Goal: Transaction & Acquisition: Purchase product/service

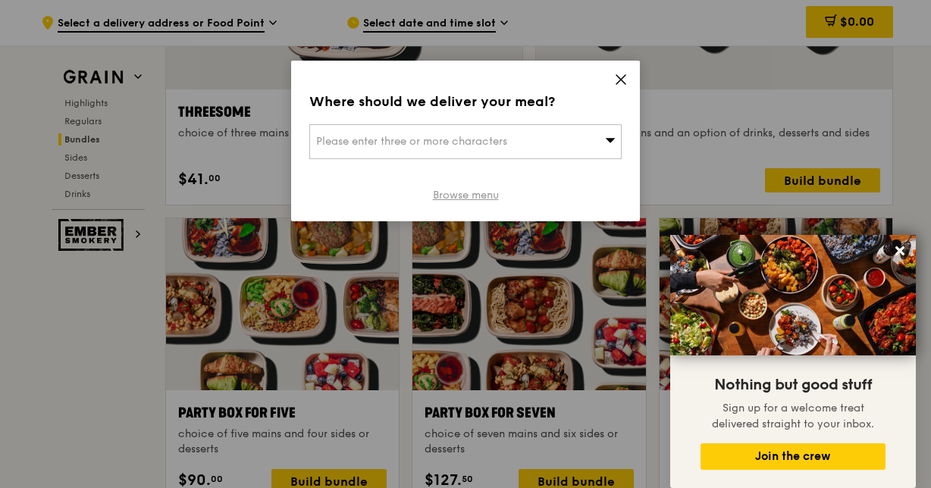
click at [469, 196] on link "Browse menu" at bounding box center [466, 195] width 66 height 15
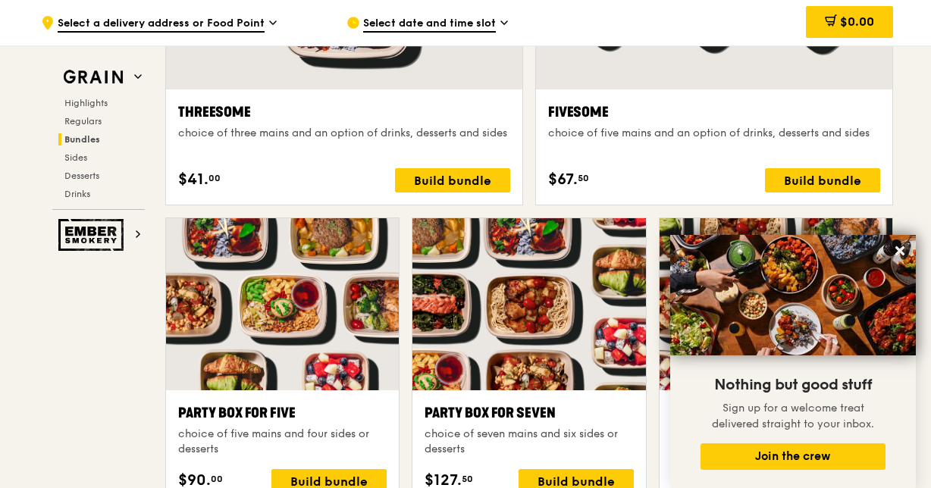
scroll to position [2962, 0]
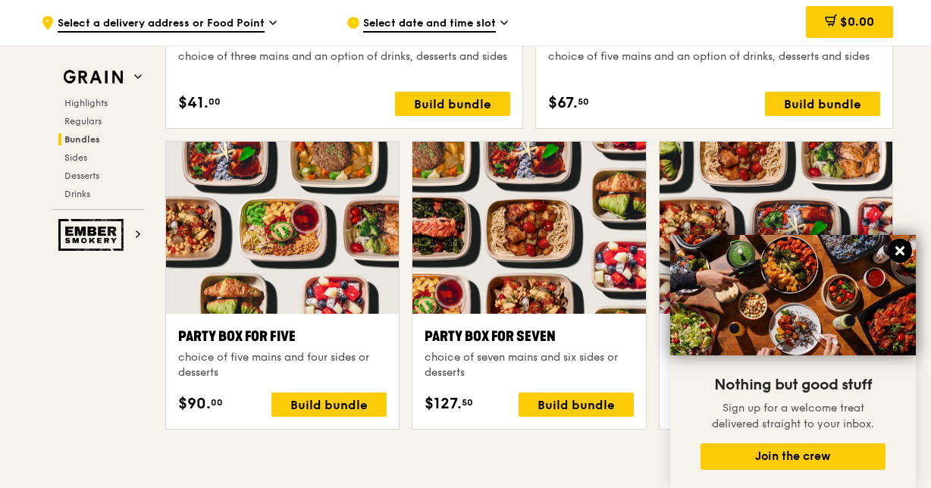
click at [906, 250] on icon at bounding box center [900, 251] width 14 height 14
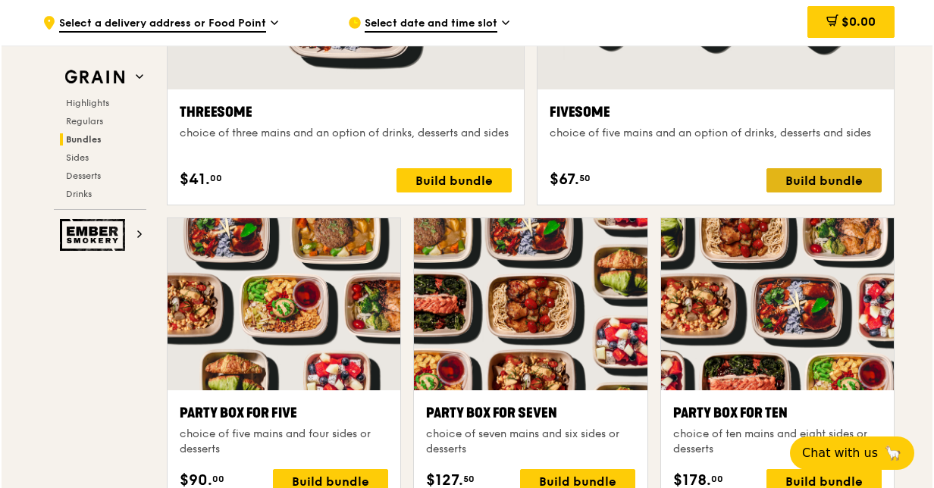
scroll to position [2808, 0]
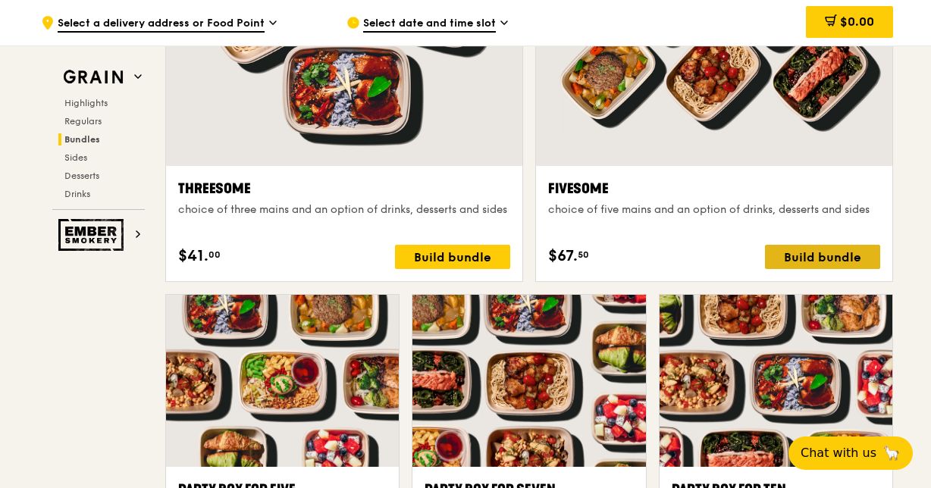
click at [800, 254] on div "Build bundle" at bounding box center [822, 257] width 115 height 24
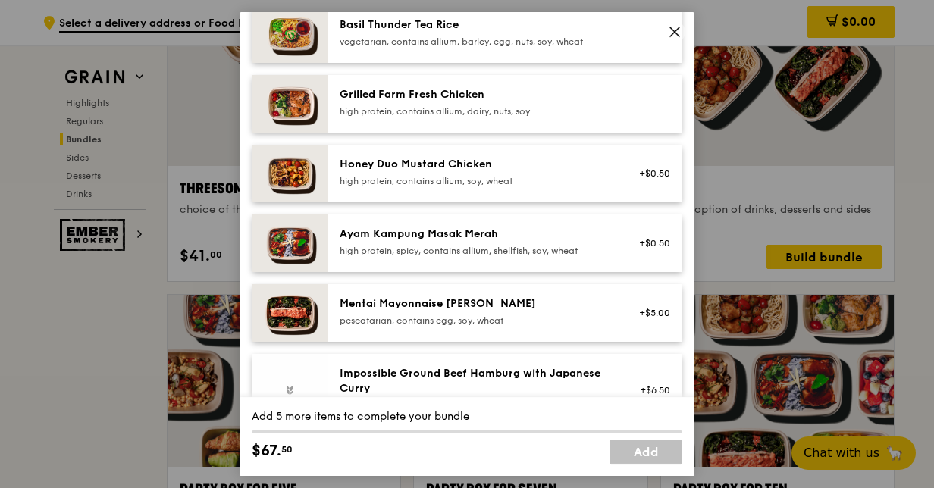
scroll to position [379, 0]
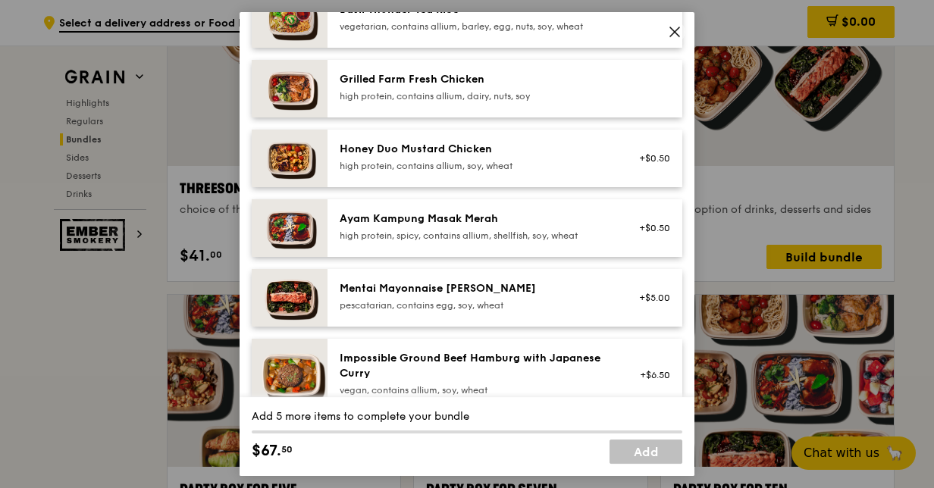
click at [390, 227] on div "Ayam Kampung Masak Merah" at bounding box center [476, 219] width 272 height 15
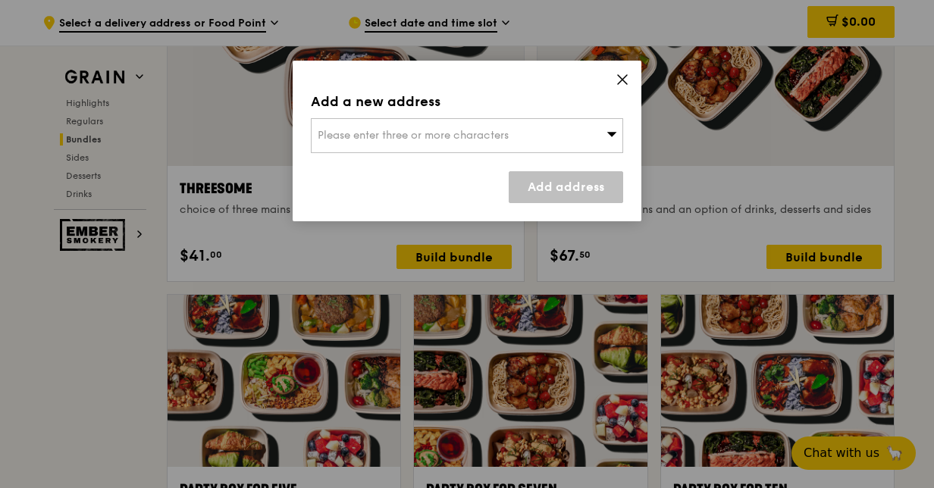
scroll to position [2733, 0]
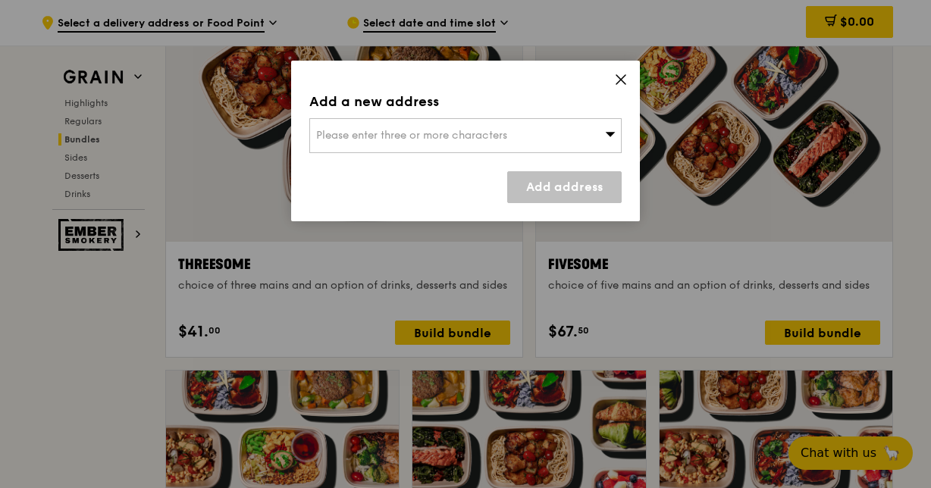
click at [503, 130] on span "Please enter three or more characters" at bounding box center [411, 135] width 191 height 13
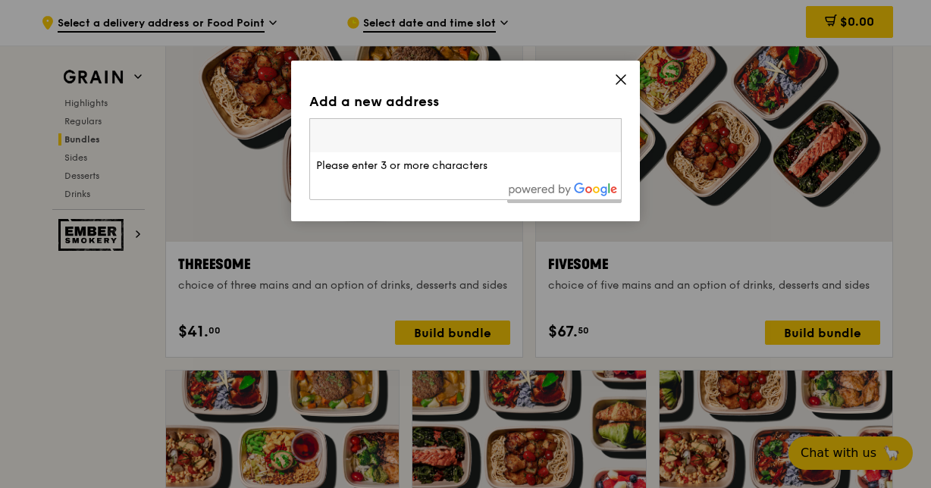
click at [488, 170] on li "Please enter 3 or more characters" at bounding box center [465, 165] width 311 height 27
click at [610, 96] on div "Add a new address" at bounding box center [465, 101] width 312 height 21
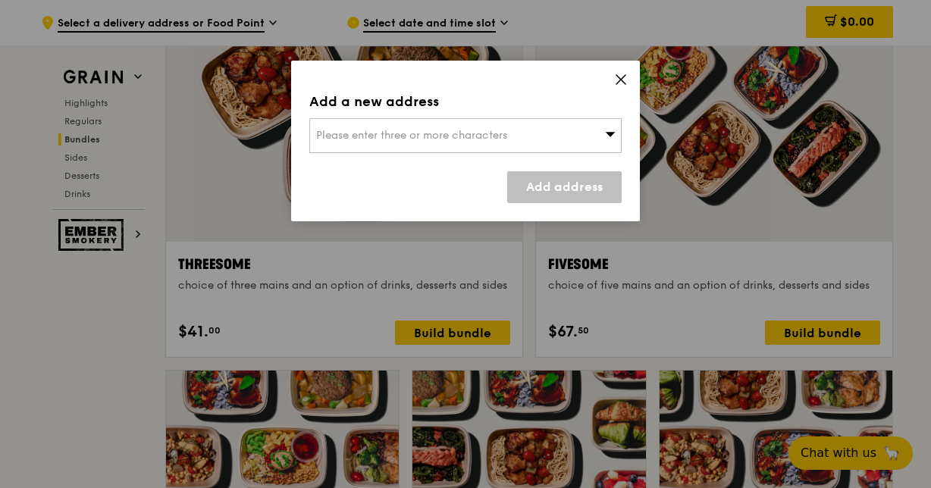
drag, startPoint x: 522, startPoint y: 144, endPoint x: 485, endPoint y: 138, distance: 37.7
click at [485, 138] on span "Please enter three or more characters" at bounding box center [411, 135] width 191 height 13
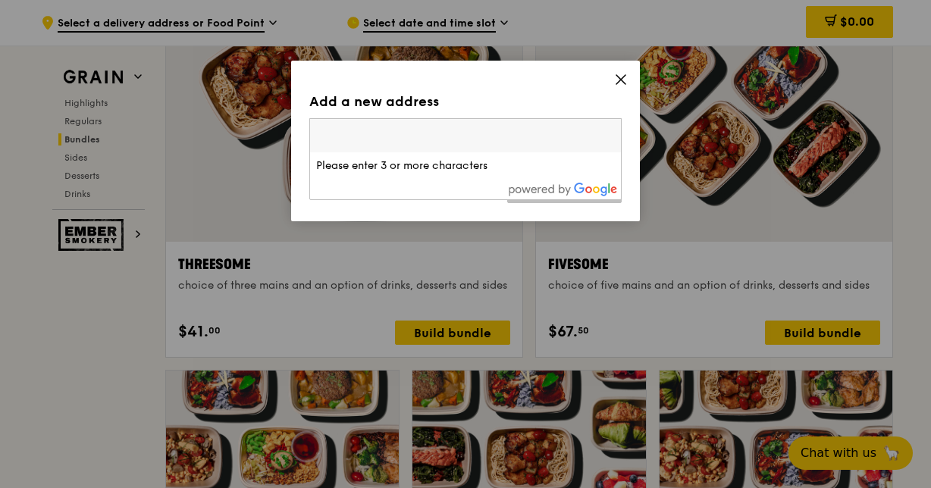
click at [494, 138] on input "search" at bounding box center [465, 135] width 311 height 33
click at [617, 121] on input "search" at bounding box center [465, 135] width 311 height 33
click at [584, 143] on input "search" at bounding box center [465, 135] width 311 height 33
click at [440, 209] on div "Add a new address Please enter three or more characters Please enter 3 or more …" at bounding box center [465, 141] width 349 height 161
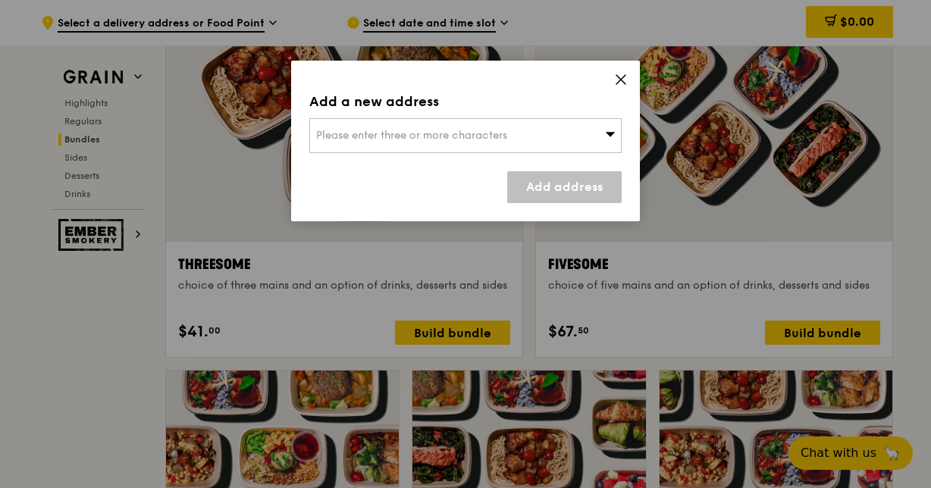
click at [557, 184] on link "Add address" at bounding box center [564, 187] width 115 height 32
click at [423, 138] on span "Please enter three or more characters" at bounding box center [411, 135] width 191 height 13
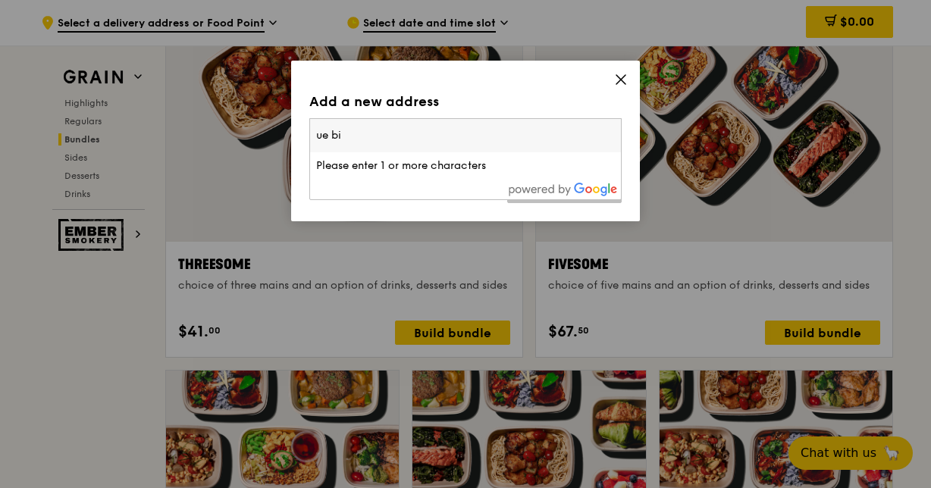
type input "ue biz"
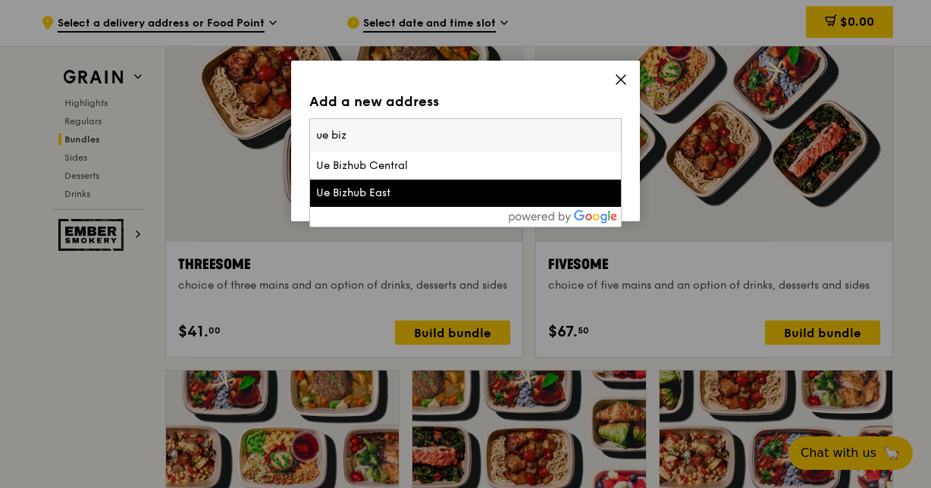
click at [437, 194] on div "Ue Bizhub East" at bounding box center [428, 193] width 224 height 15
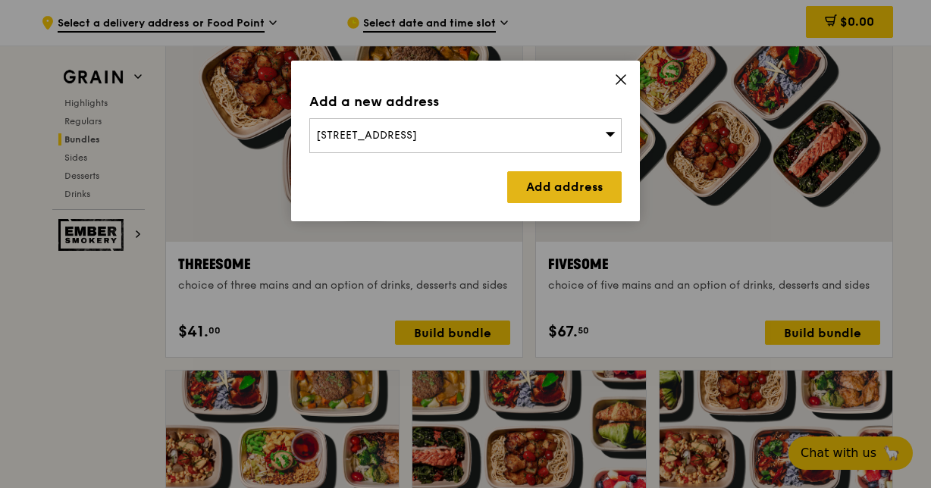
click at [588, 184] on link "Add address" at bounding box center [564, 187] width 115 height 32
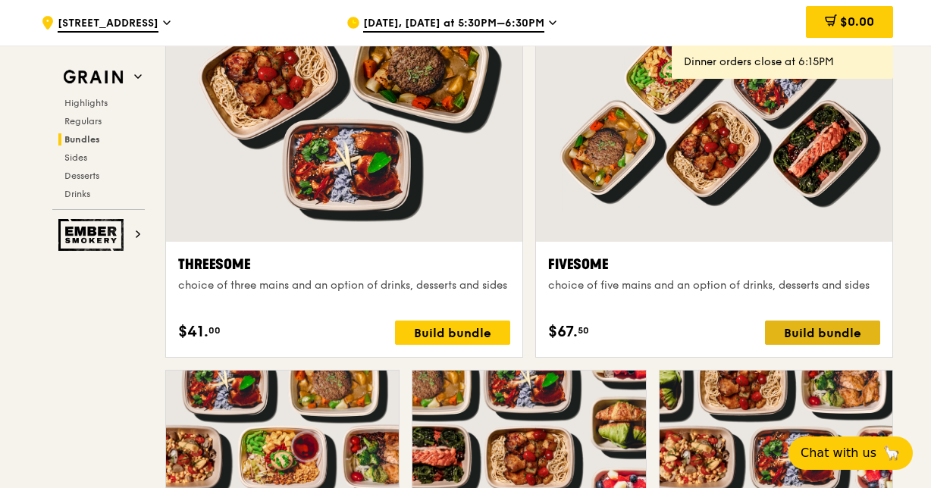
click at [790, 331] on div "Build bundle" at bounding box center [822, 333] width 115 height 24
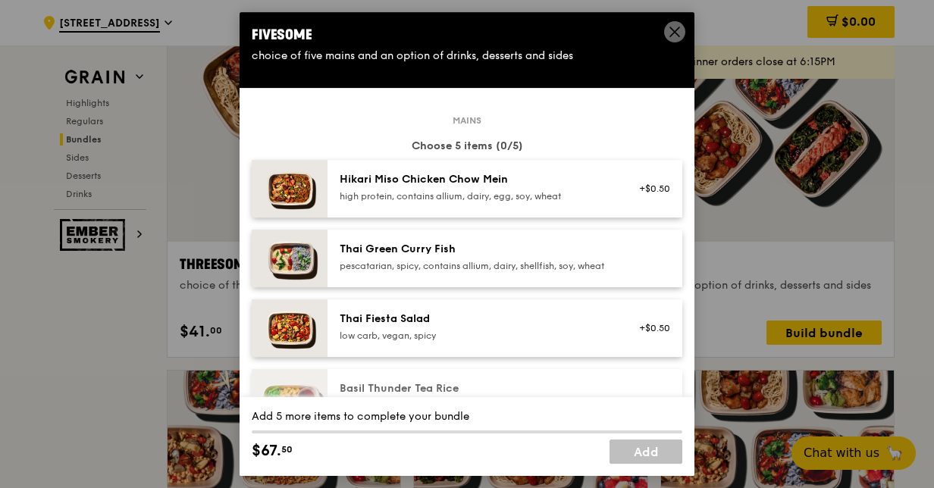
click at [921, 161] on div "Fivesome choice of five mains and an option of drinks, desserts and sides Mains…" at bounding box center [467, 244] width 934 height 488
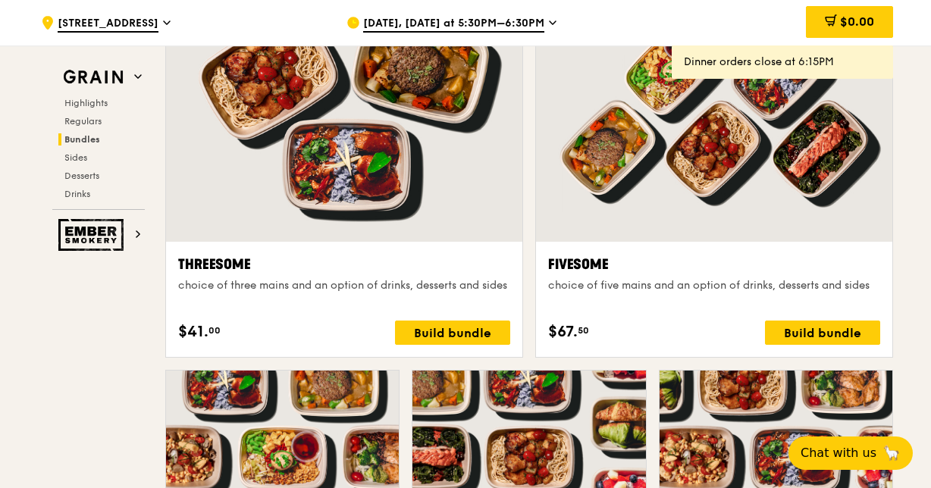
click at [552, 24] on div "[DATE], [DATE] at 5:30PM–6:30PM" at bounding box center [487, 23] width 281 height 46
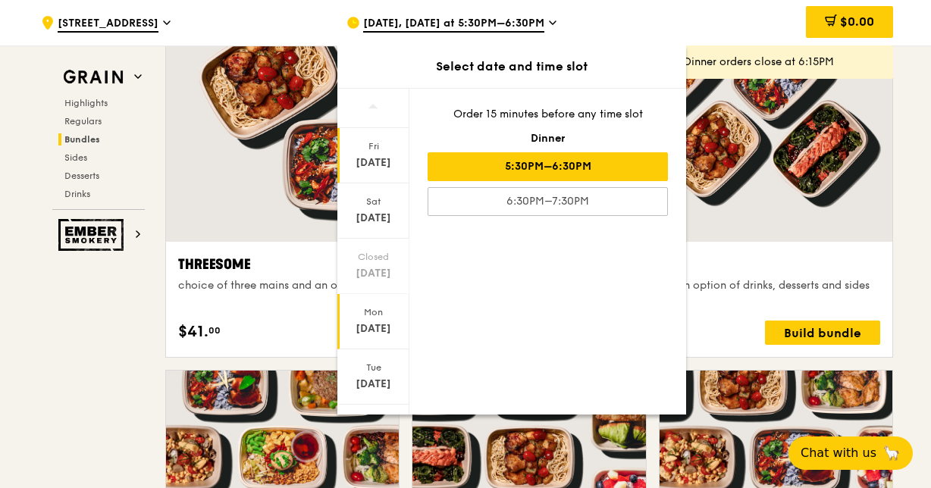
drag, startPoint x: 376, startPoint y: 341, endPoint x: 376, endPoint y: 331, distance: 9.1
click at [376, 331] on div "[DATE]" at bounding box center [373, 329] width 67 height 15
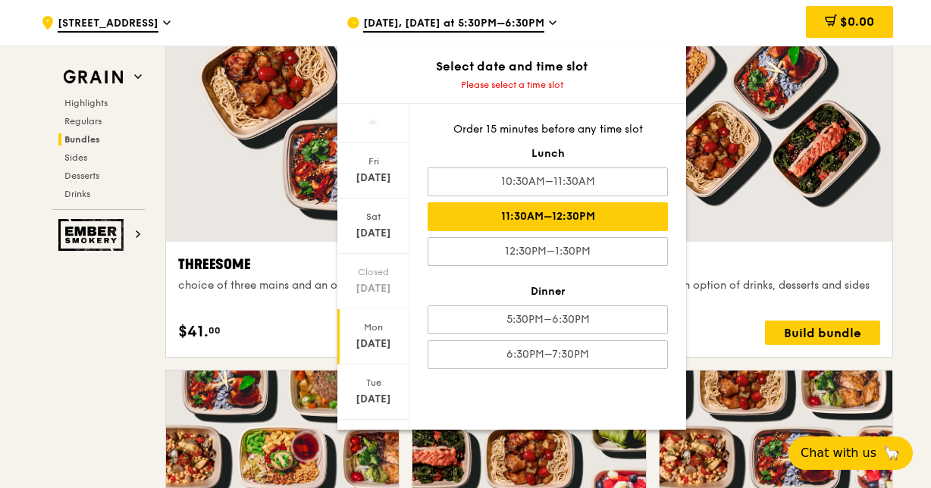
click at [553, 221] on div "11:30AM–12:30PM" at bounding box center [548, 216] width 240 height 29
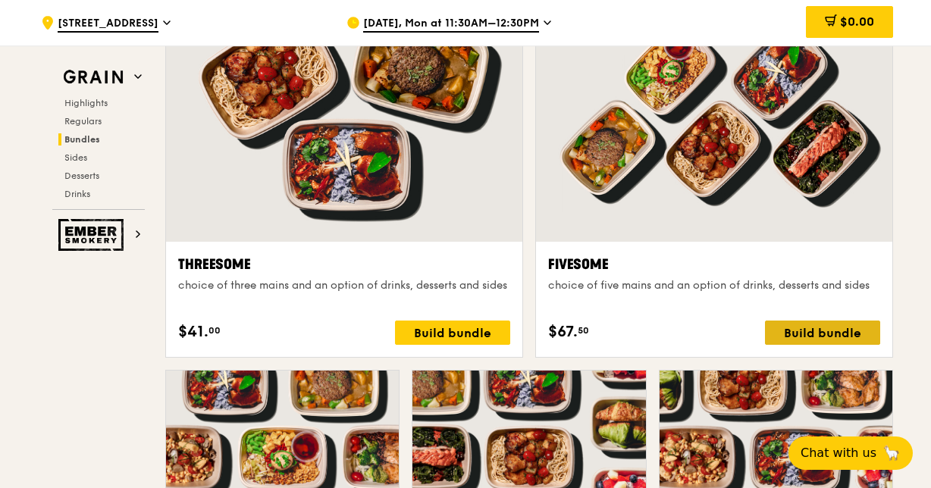
click at [808, 328] on div "Build bundle" at bounding box center [822, 333] width 115 height 24
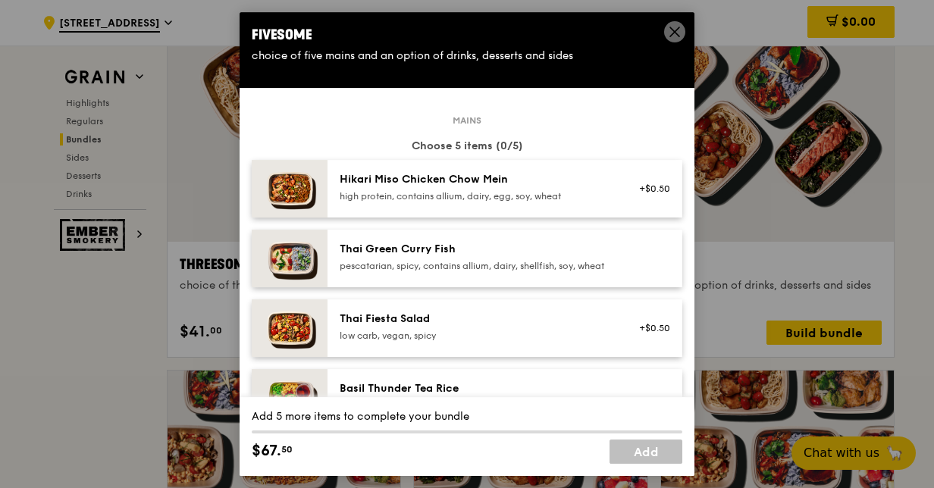
click at [440, 184] on div "Hikari Miso Chicken Chow Mein" at bounding box center [476, 179] width 272 height 15
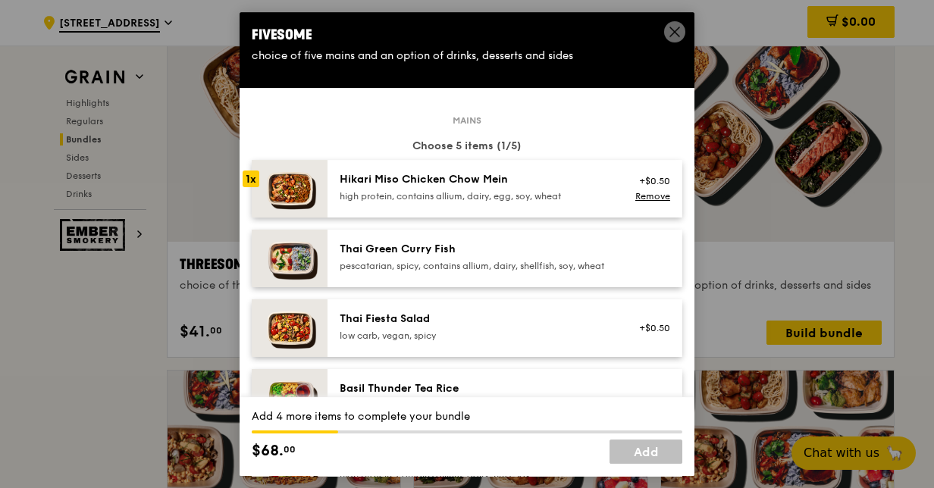
scroll to position [74, 0]
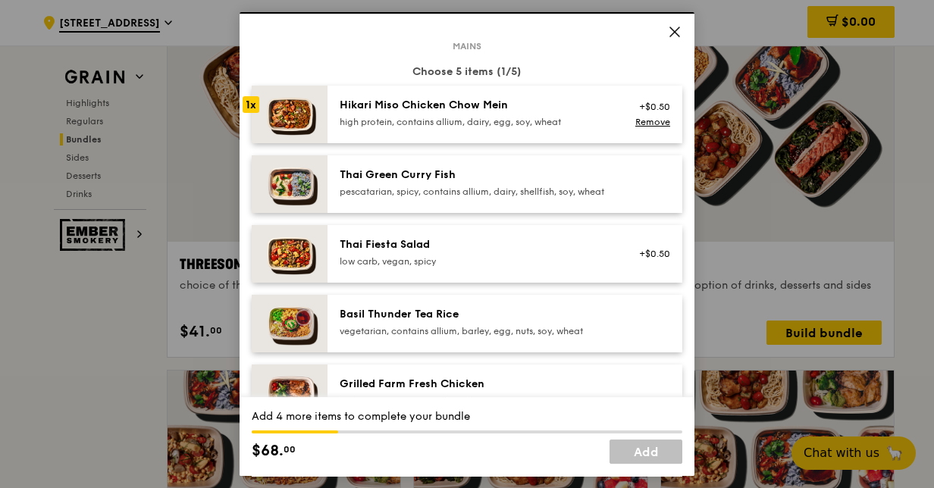
click at [485, 191] on div "pescatarian, spicy, contains allium, dairy, shellfish, soy, wheat" at bounding box center [476, 192] width 272 height 12
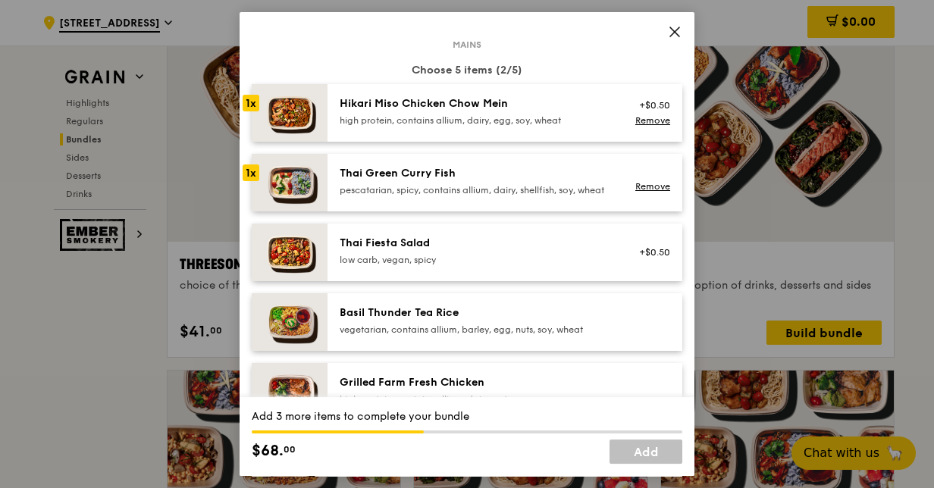
scroll to position [152, 0]
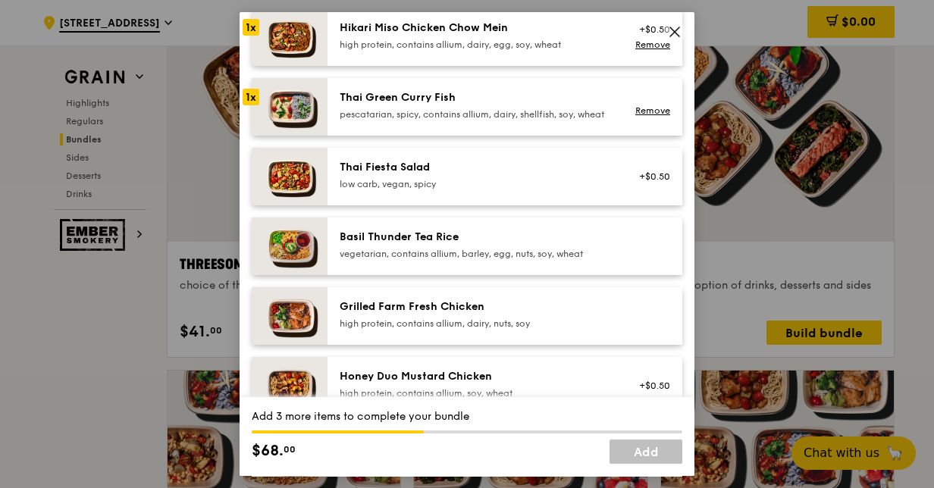
click at [511, 315] on div "Grilled Farm Fresh Chicken" at bounding box center [476, 307] width 272 height 15
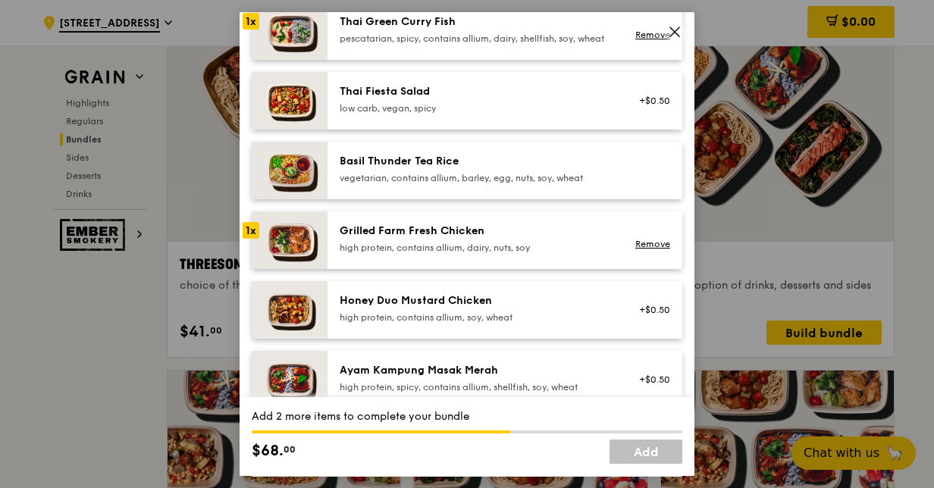
click at [510, 309] on div "Honey Duo Mustard Chicken" at bounding box center [476, 301] width 272 height 15
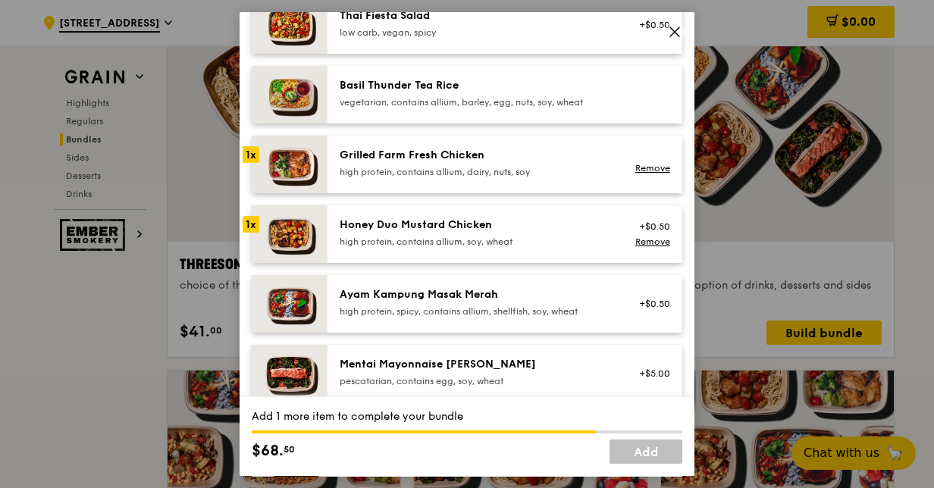
click at [513, 318] on div "high protein, spicy, contains allium, shellfish, soy, wheat" at bounding box center [476, 312] width 272 height 12
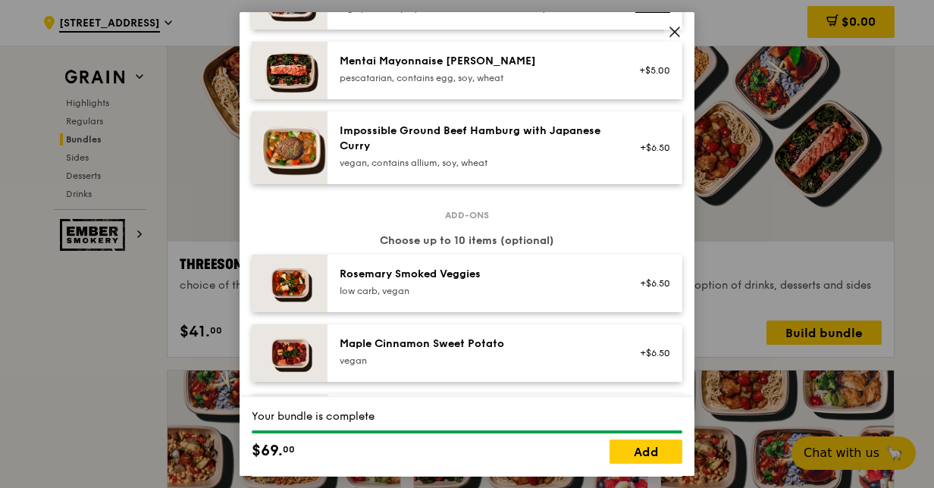
scroll to position [834, 0]
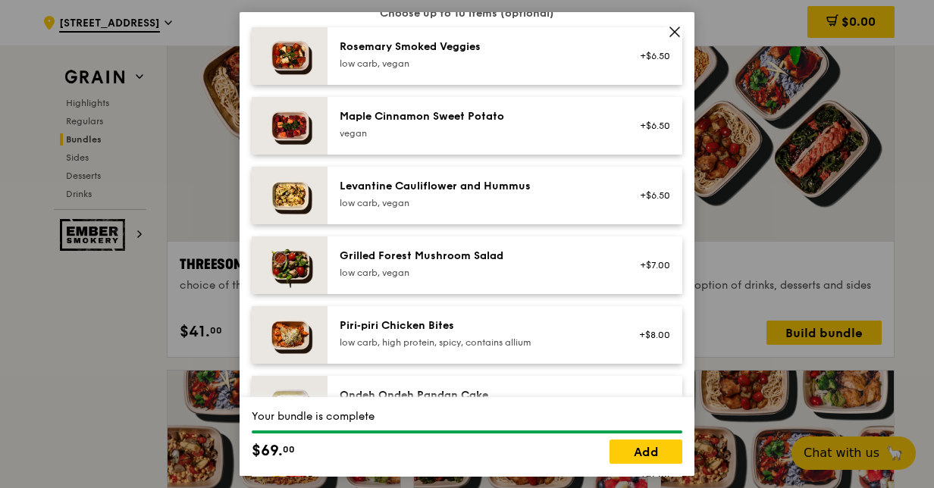
click at [451, 334] on div "Piri‑piri Chicken Bites" at bounding box center [476, 326] width 272 height 15
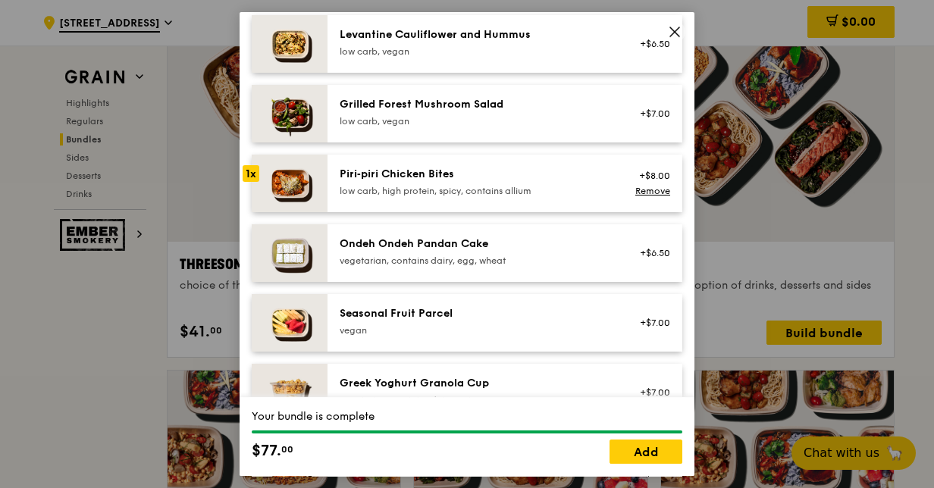
scroll to position [910, 0]
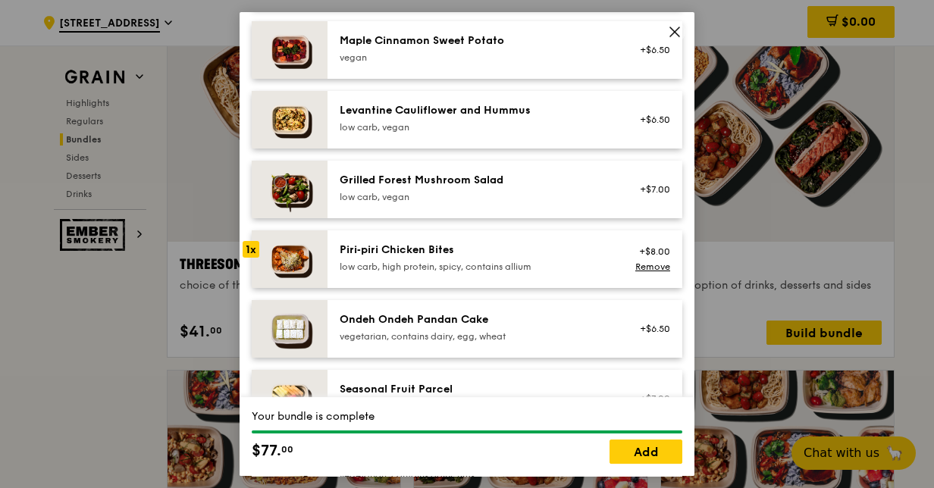
click at [478, 331] on div "vegetarian, contains dairy, egg, wheat" at bounding box center [476, 337] width 272 height 12
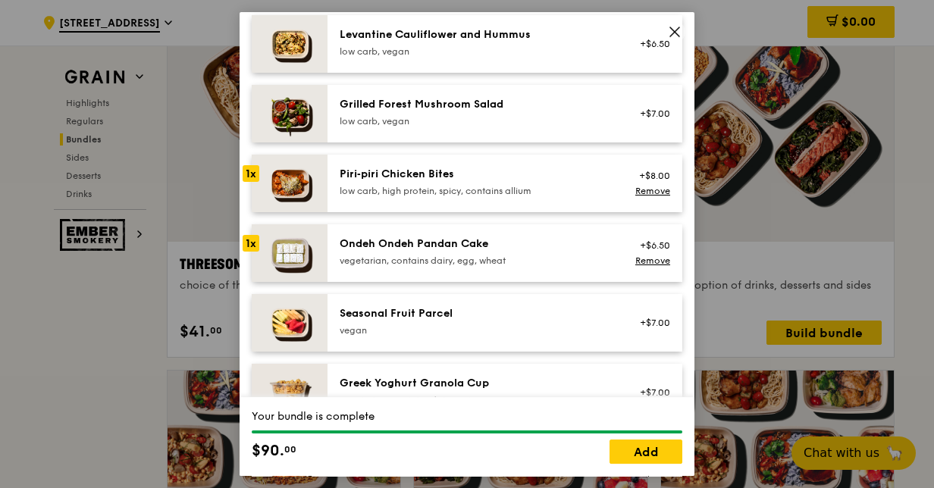
click at [479, 322] on div "Seasonal Fruit Parcel" at bounding box center [476, 313] width 272 height 15
click at [494, 252] on div "Ondeh Ondeh Pandan Cake" at bounding box center [476, 244] width 272 height 15
click at [475, 267] on div "vegetarian, contains dairy, egg, wheat" at bounding box center [476, 261] width 272 height 12
click at [283, 335] on img at bounding box center [290, 323] width 76 height 58
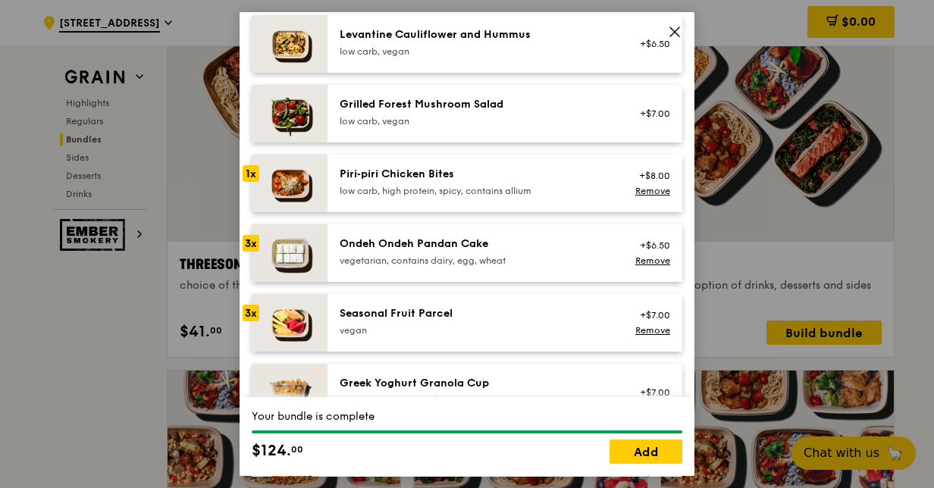
click at [247, 252] on div "3x" at bounding box center [251, 243] width 17 height 17
click at [247, 252] on div "4x" at bounding box center [251, 243] width 17 height 17
click at [642, 266] on link "Remove" at bounding box center [653, 261] width 35 height 11
click at [636, 336] on link "Remove" at bounding box center [653, 330] width 35 height 11
click at [517, 267] on div "vegetarian, contains dairy, egg, wheat" at bounding box center [476, 261] width 272 height 12
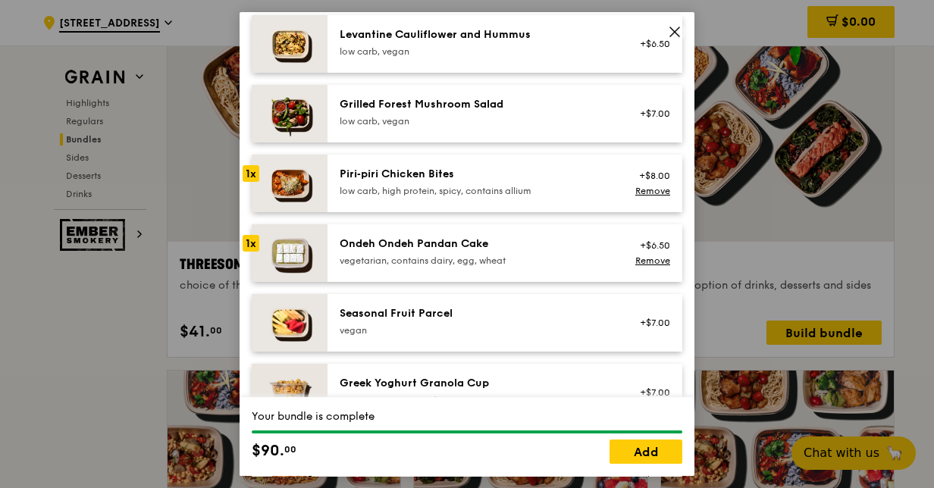
click at [504, 322] on div "Seasonal Fruit Parcel" at bounding box center [476, 313] width 272 height 15
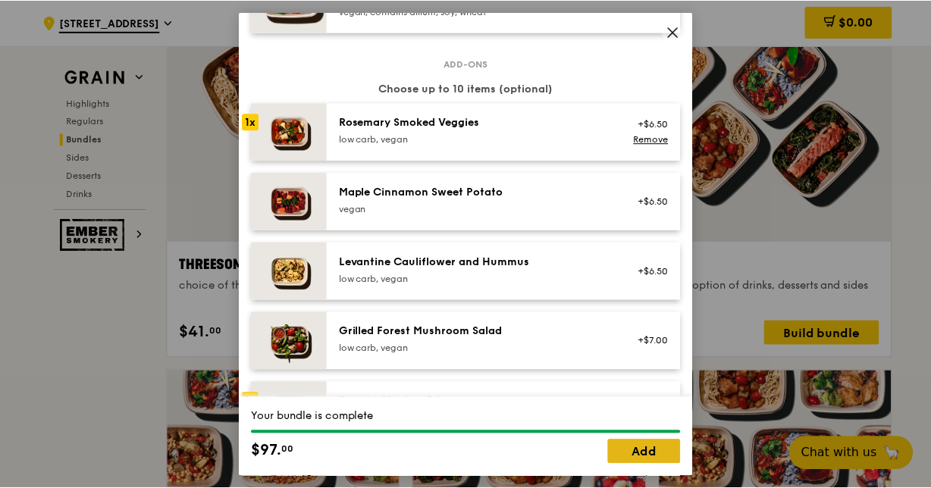
scroll to position [1213, 0]
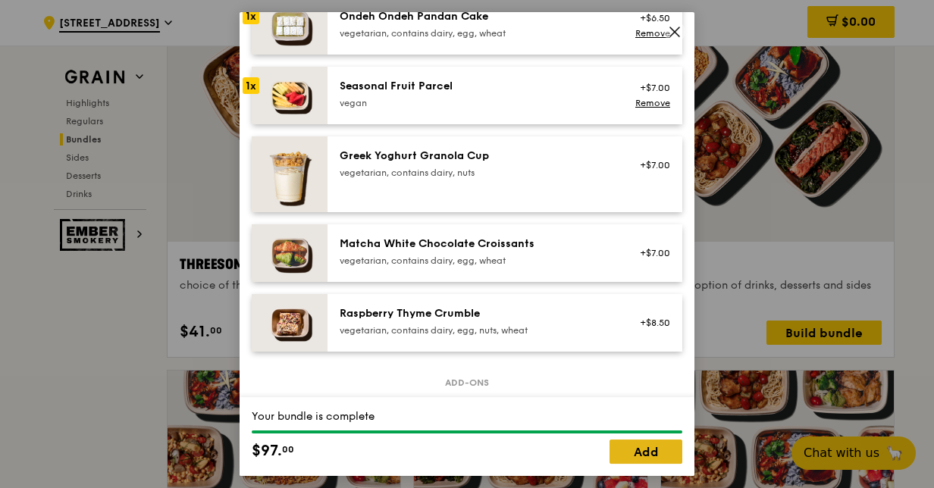
click at [651, 449] on link "Add" at bounding box center [646, 452] width 73 height 24
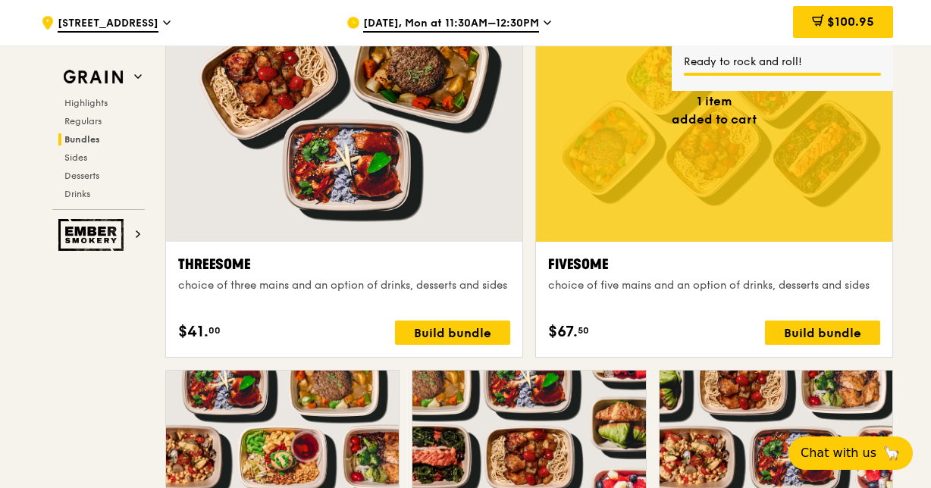
scroll to position [2505, 0]
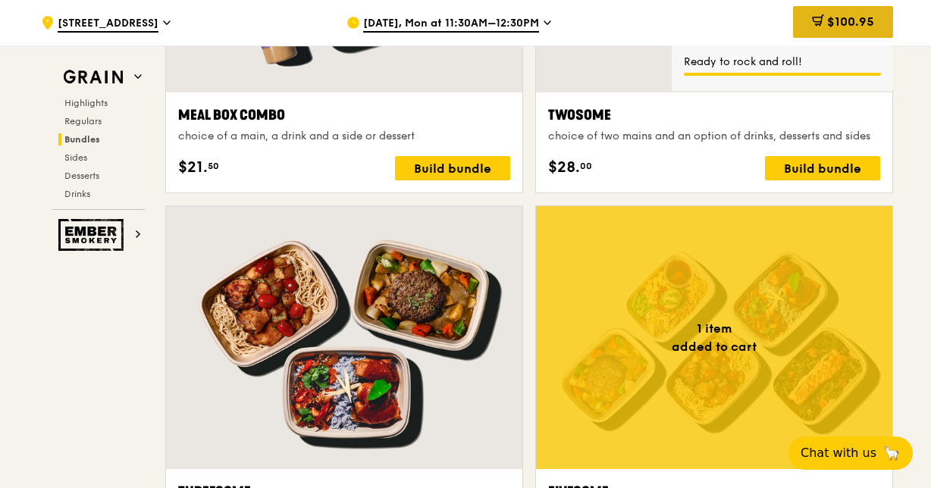
click at [829, 27] on span "$100.95" at bounding box center [850, 21] width 47 height 14
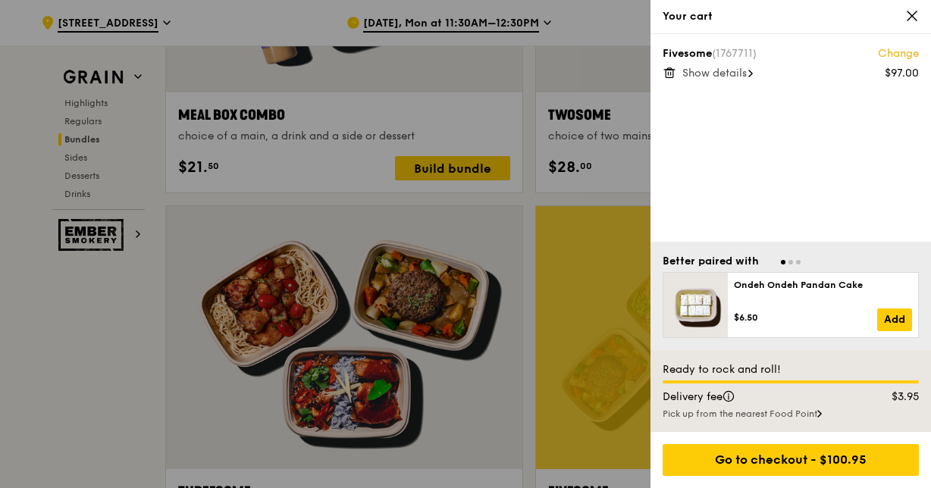
click at [752, 74] on icon at bounding box center [751, 74] width 5 height 8
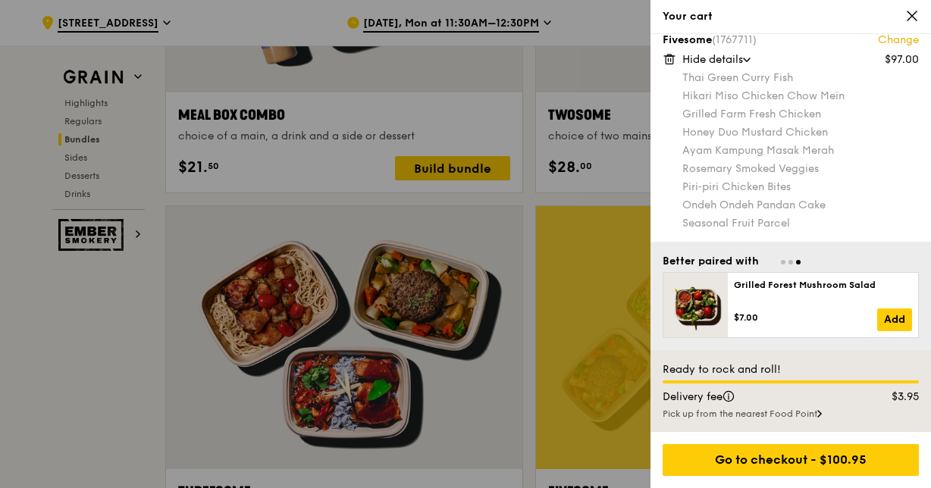
scroll to position [2657, 0]
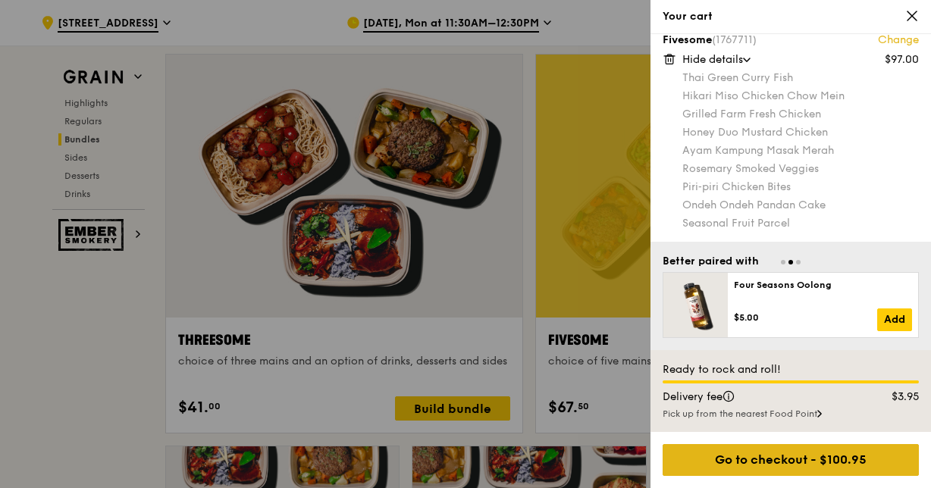
click at [825, 456] on div "Go to checkout - $100.95" at bounding box center [791, 460] width 256 height 32
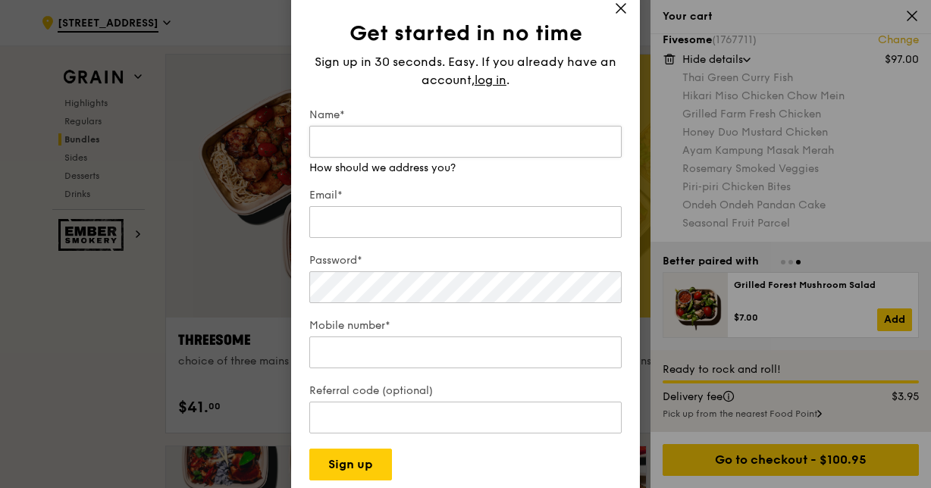
type input "s"
type input "[PERSON_NAME]"
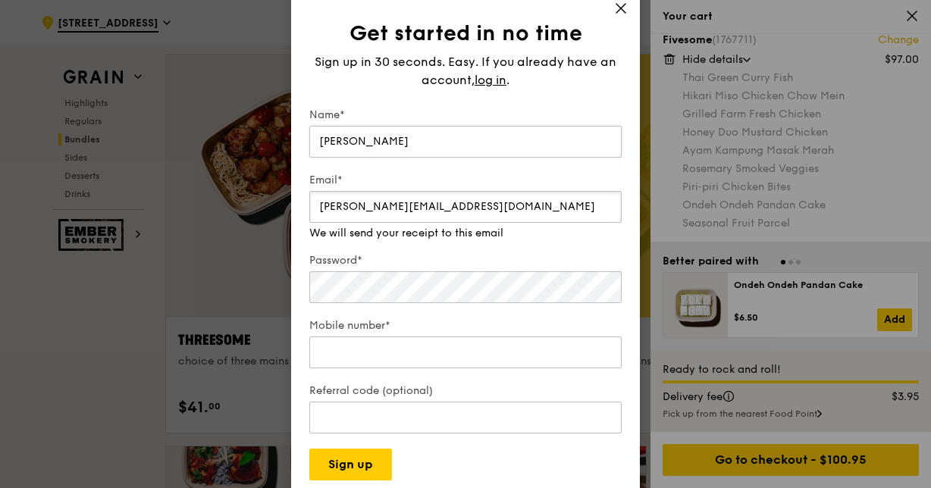
type input "[PERSON_NAME][EMAIL_ADDRESS][DOMAIN_NAME]"
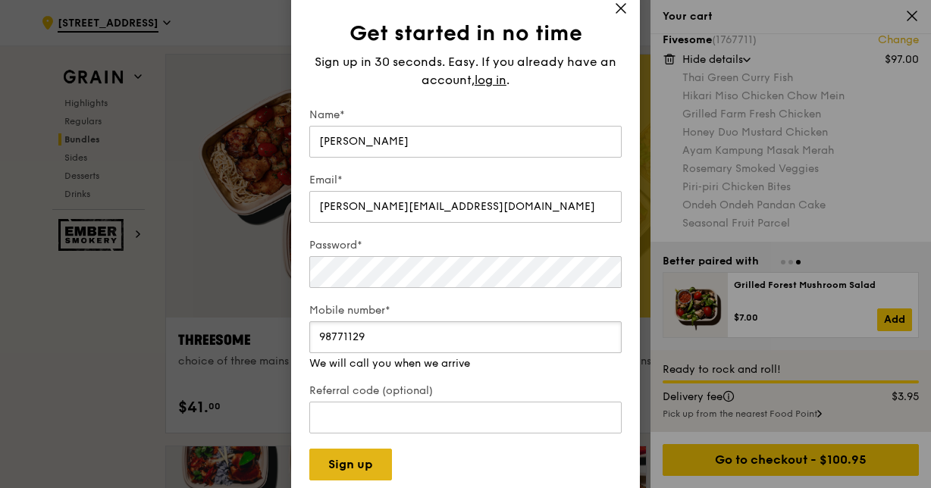
type input "98771129"
click at [375, 451] on button "Sign up" at bounding box center [350, 465] width 83 height 32
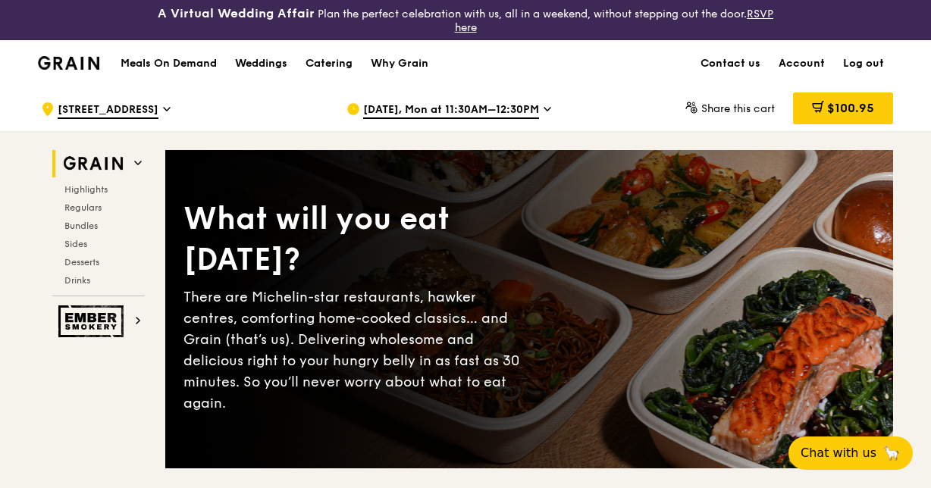
click at [589, 64] on div "Meals On Demand Weddings Catering Why Grain Contact us Account Log out" at bounding box center [465, 63] width 855 height 46
click at [242, 111] on div ".cls-1 { fill: none; stroke: #fff; stroke-linecap: round; stroke-linejoin: roun…" at bounding box center [181, 109] width 281 height 46
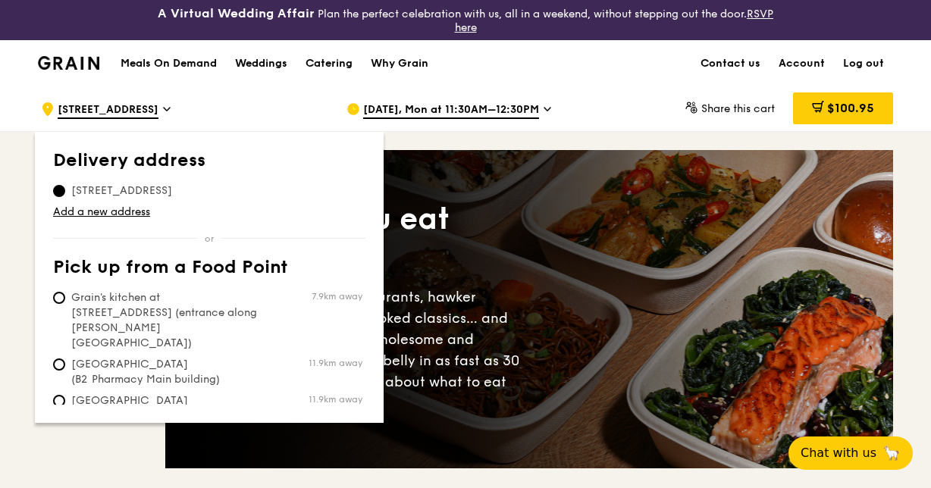
click at [130, 190] on span "8 Changi Business Park Avenue 1, 486018" at bounding box center [121, 191] width 137 height 15
click at [65, 190] on input "8 Changi Business Park Avenue 1, 486018" at bounding box center [59, 191] width 12 height 12
click at [190, 191] on span "8 Changi Business Park Avenue 1, 486018" at bounding box center [121, 191] width 137 height 15
click at [65, 191] on input "8 Changi Business Park Avenue 1, 486018" at bounding box center [59, 191] width 12 height 12
click at [635, 114] on div "[DATE], Mon at 11:30AM–12:30PM" at bounding box center [487, 109] width 306 height 46
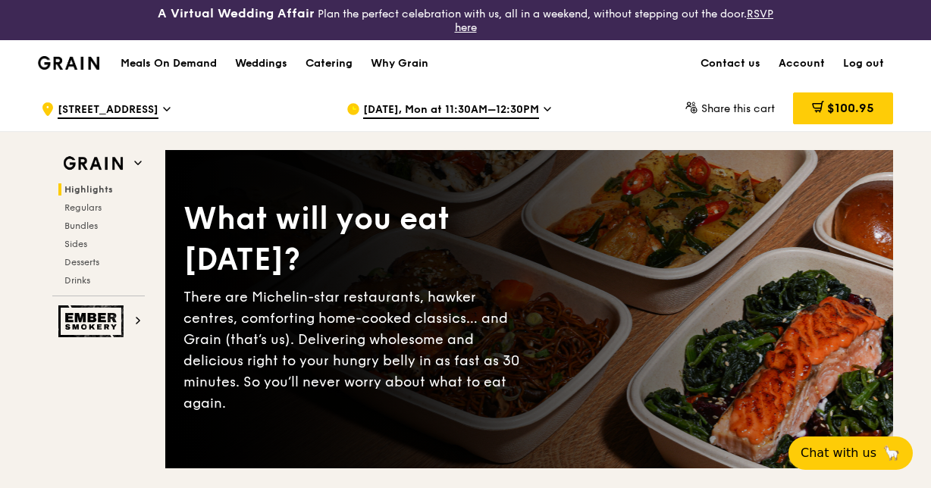
click at [145, 117] on span "[STREET_ADDRESS]" at bounding box center [108, 110] width 101 height 17
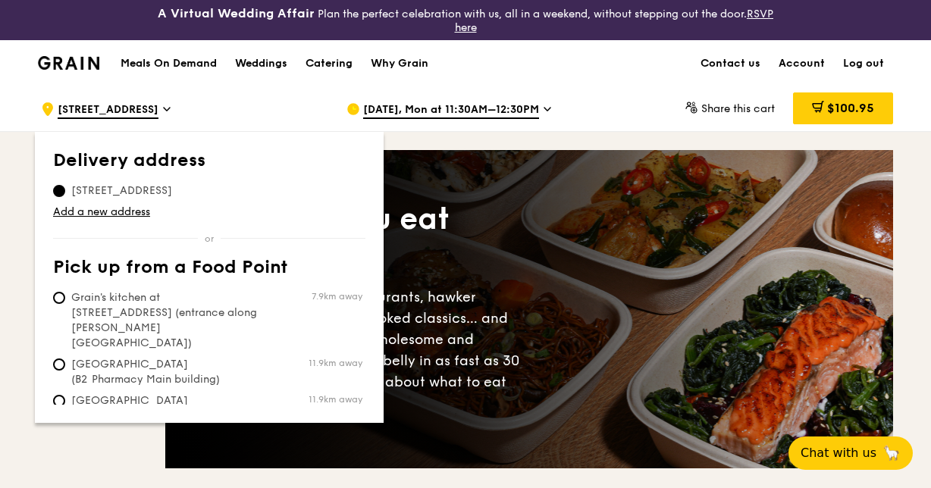
click at [626, 80] on div "Meals On Demand Weddings Catering Why Grain Contact us Account Log out" at bounding box center [465, 63] width 855 height 46
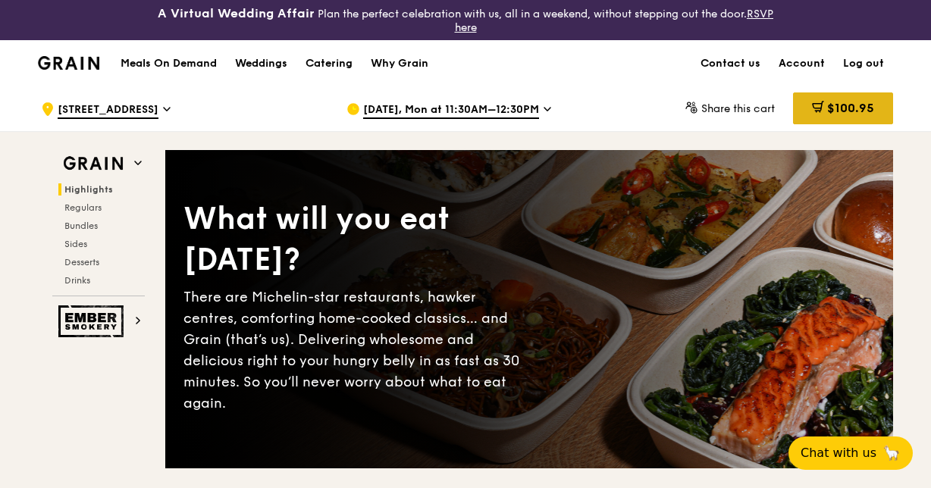
click at [814, 99] on div "$100.95" at bounding box center [843, 109] width 100 height 32
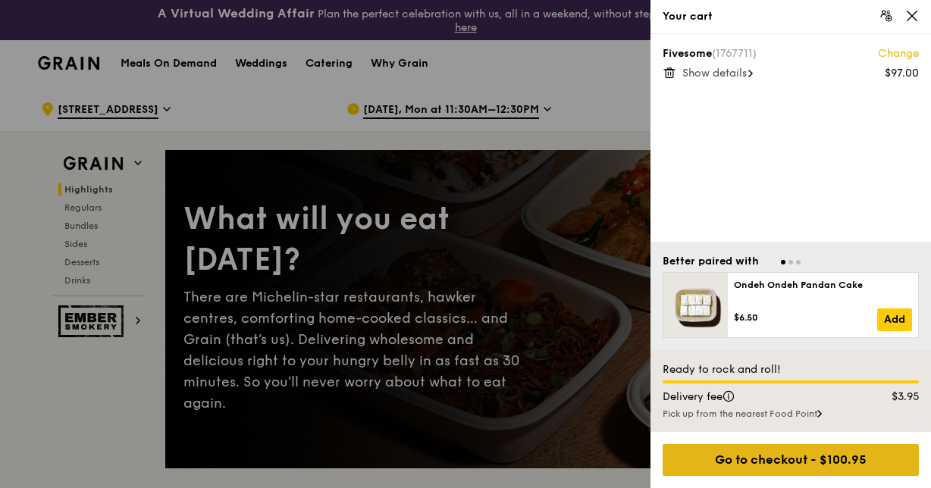
click at [800, 464] on div "Go to checkout - $100.95" at bounding box center [791, 460] width 256 height 32
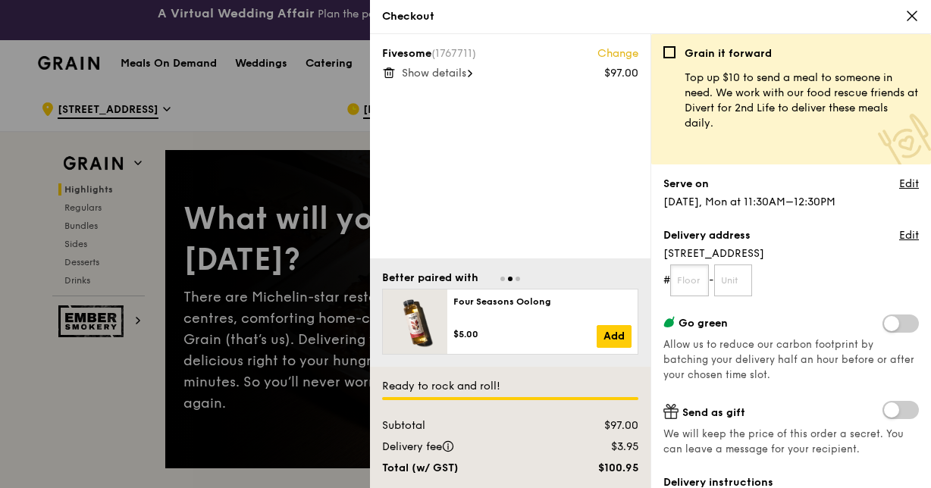
click at [698, 282] on input "text" at bounding box center [689, 281] width 39 height 32
type input "09"
type input "00"
click at [899, 238] on link "Edit" at bounding box center [909, 235] width 20 height 15
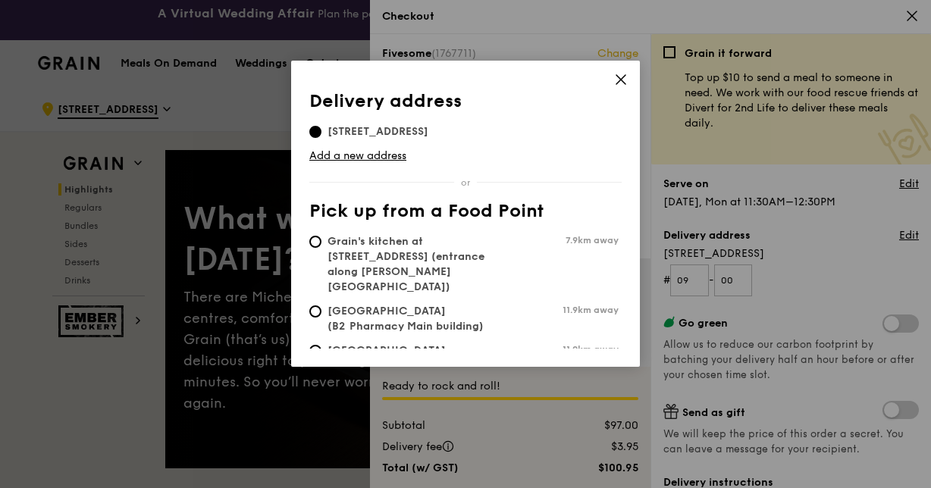
click at [620, 80] on icon at bounding box center [621, 79] width 9 height 9
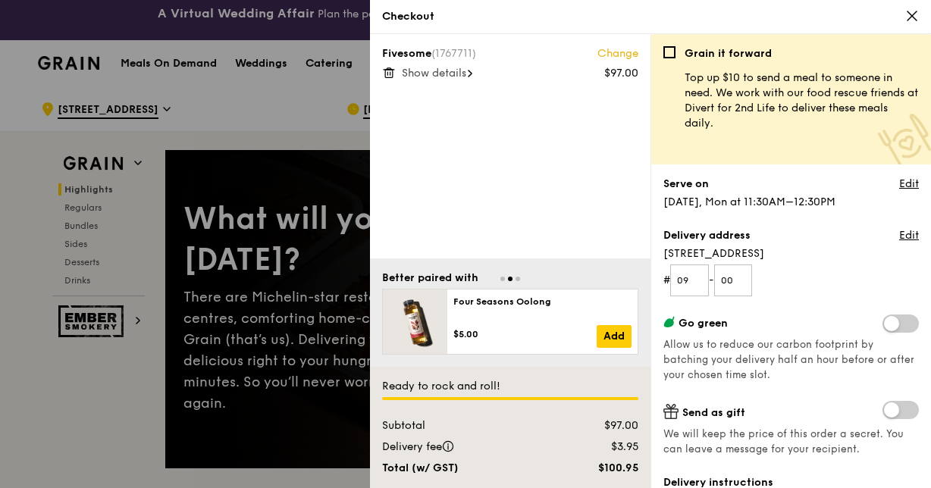
scroll to position [76, 0]
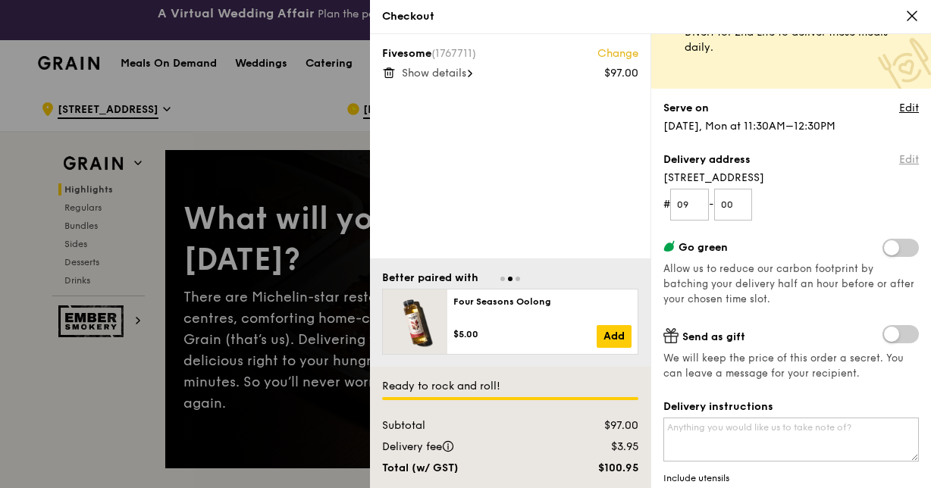
click at [899, 159] on link "Edit" at bounding box center [909, 159] width 20 height 15
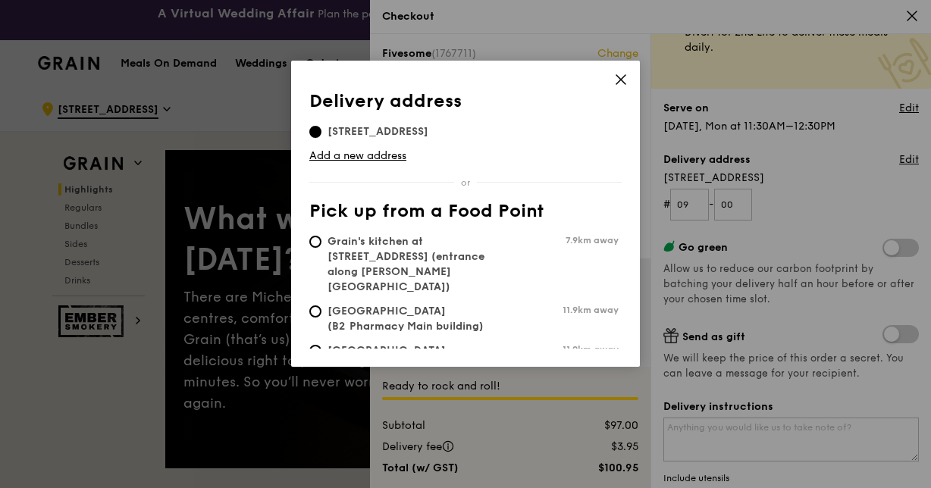
click at [447, 125] on span "8 Changi Business Park Avenue 1, 486018" at bounding box center [377, 131] width 137 height 15
click at [322, 126] on input "8 Changi Business Park Avenue 1, 486018" at bounding box center [315, 132] width 12 height 12
click at [388, 156] on link "Add a new address" at bounding box center [465, 156] width 312 height 15
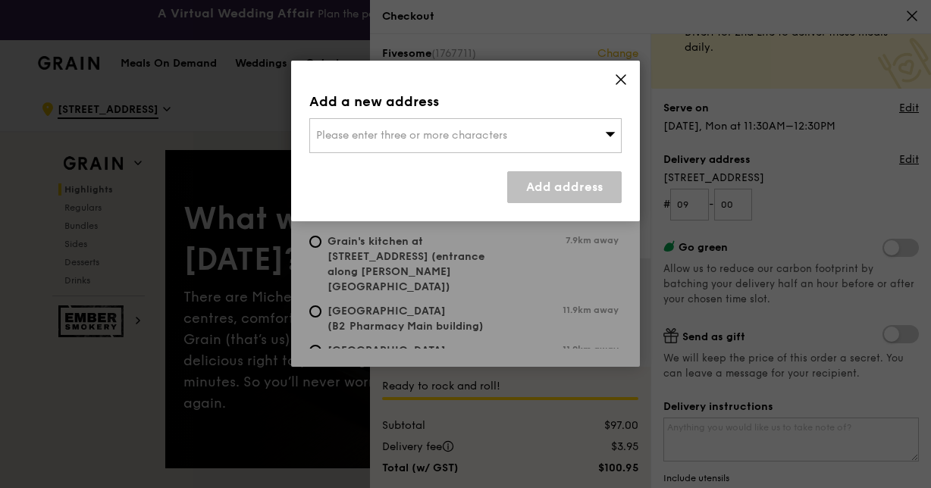
click at [405, 135] on span "Please enter three or more characters" at bounding box center [411, 135] width 191 height 13
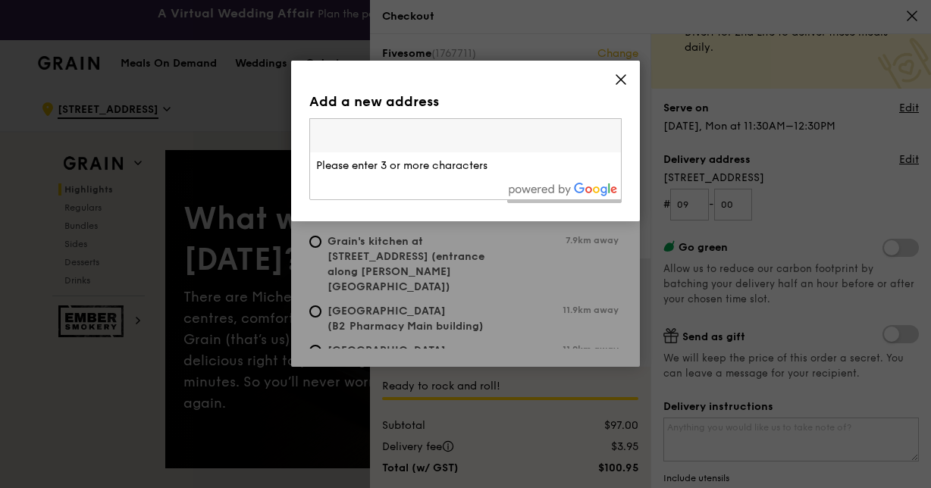
click at [620, 80] on icon at bounding box center [621, 79] width 9 height 9
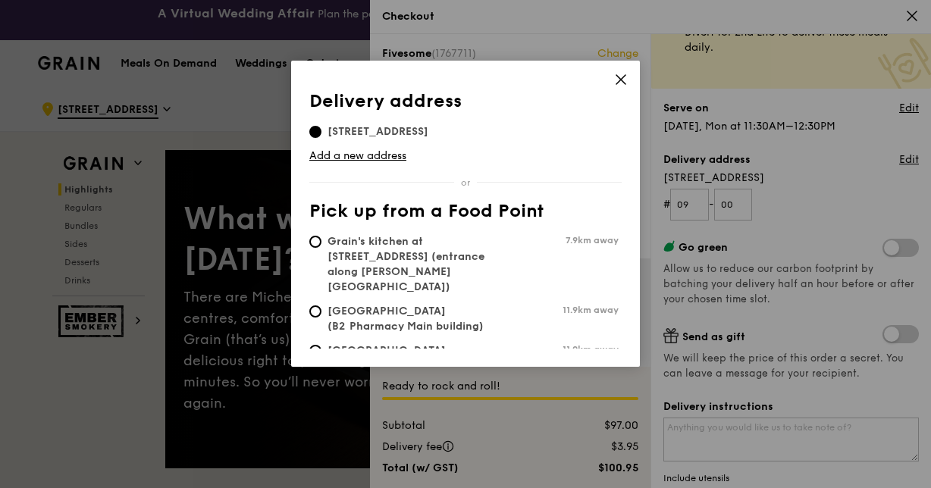
click at [622, 83] on icon at bounding box center [621, 80] width 14 height 14
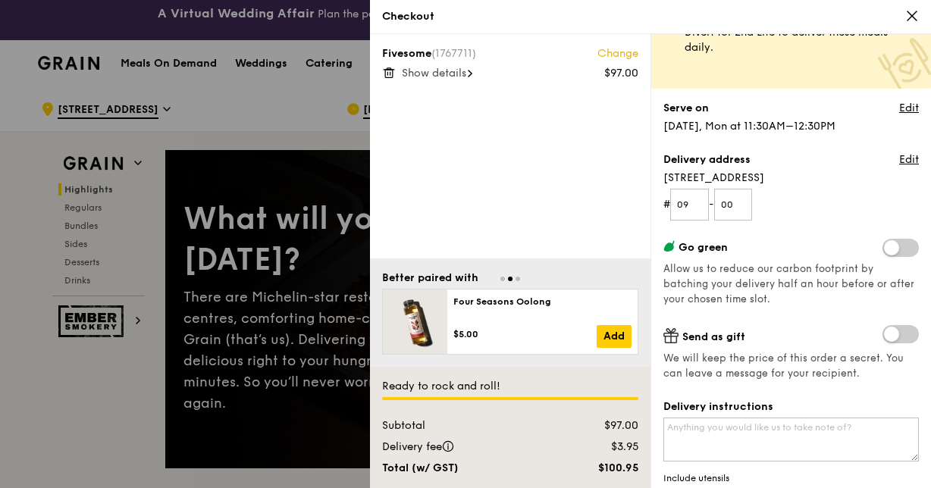
scroll to position [152, 0]
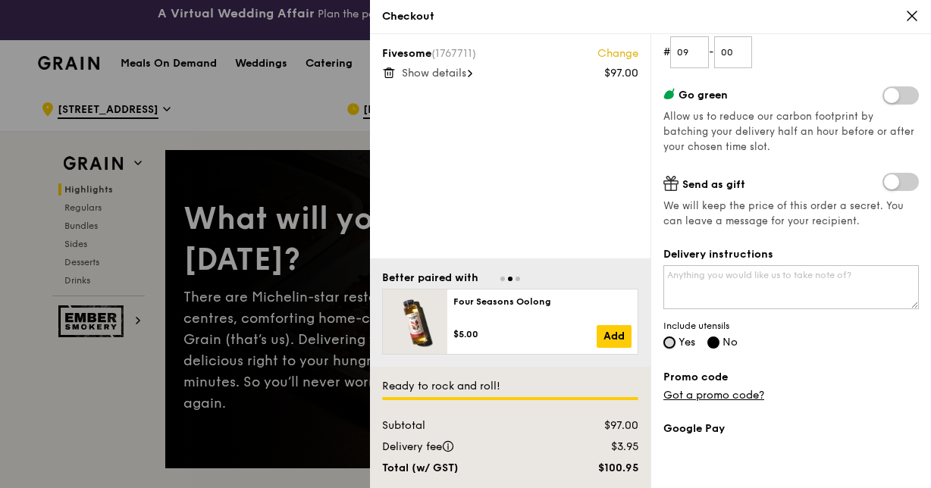
click at [670, 343] on input "Yes" at bounding box center [670, 343] width 12 height 12
radio input "true"
radio input "false"
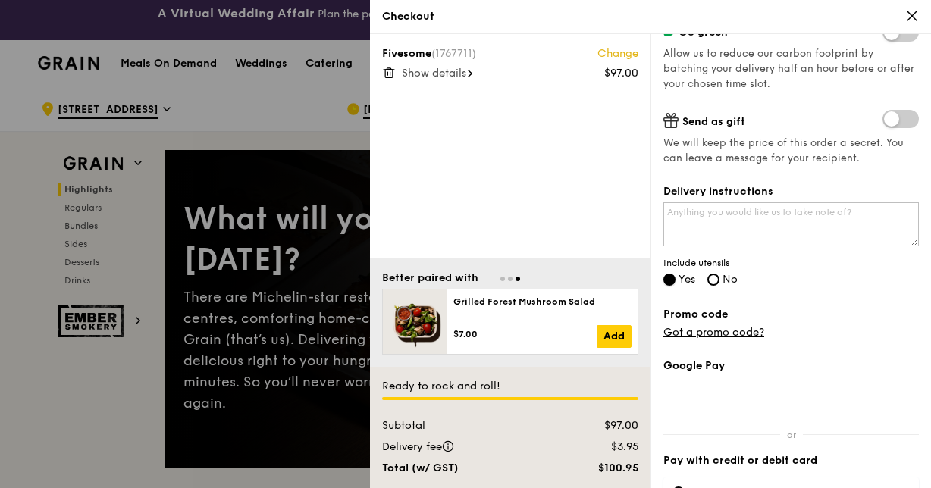
scroll to position [304, 0]
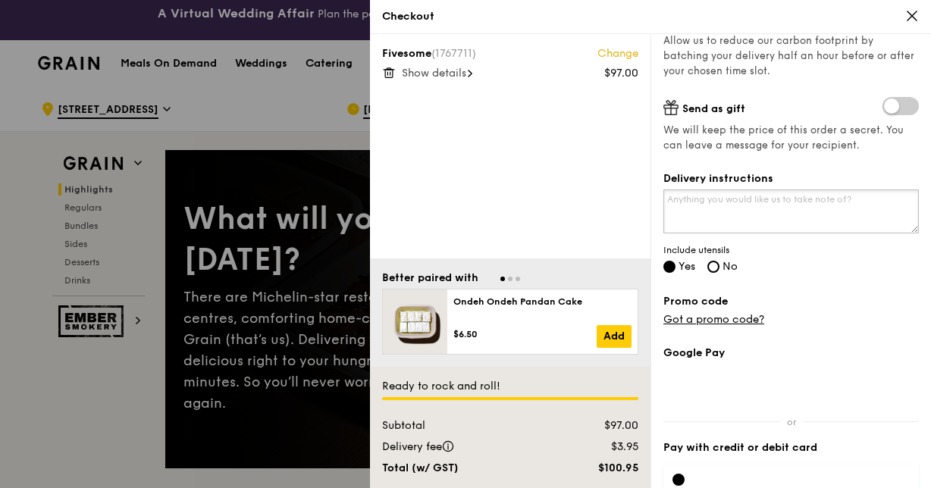
click at [731, 217] on textarea "Delivery instructions" at bounding box center [792, 212] width 256 height 44
paste textarea "DBS Digital Basecamp, 8 Changi Business Park Ave 1, ESR Bizpark, Level 9 (North…"
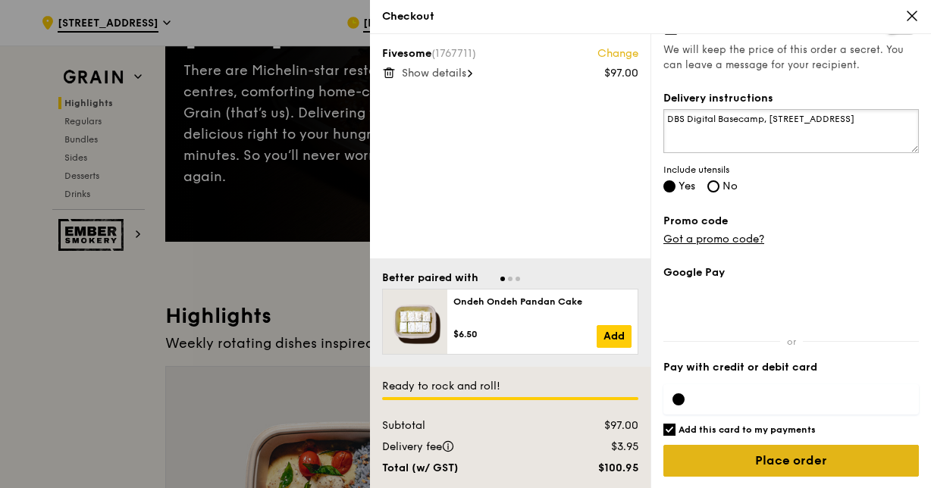
scroll to position [303, 0]
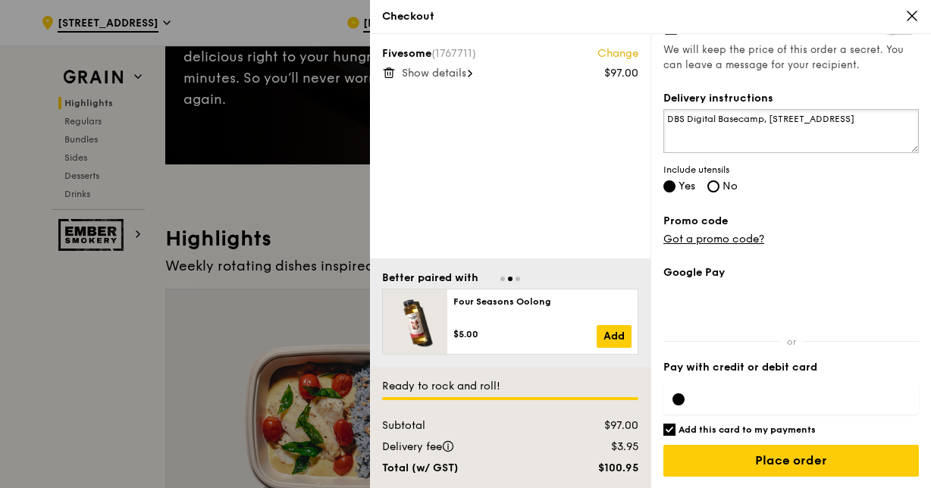
type textarea "DBS Digital Basecamp, 8 Changi Business Park Ave 1, ESR Bizpark, Level 9 (North…"
click at [734, 371] on label "Pay with credit or debit card" at bounding box center [792, 367] width 256 height 15
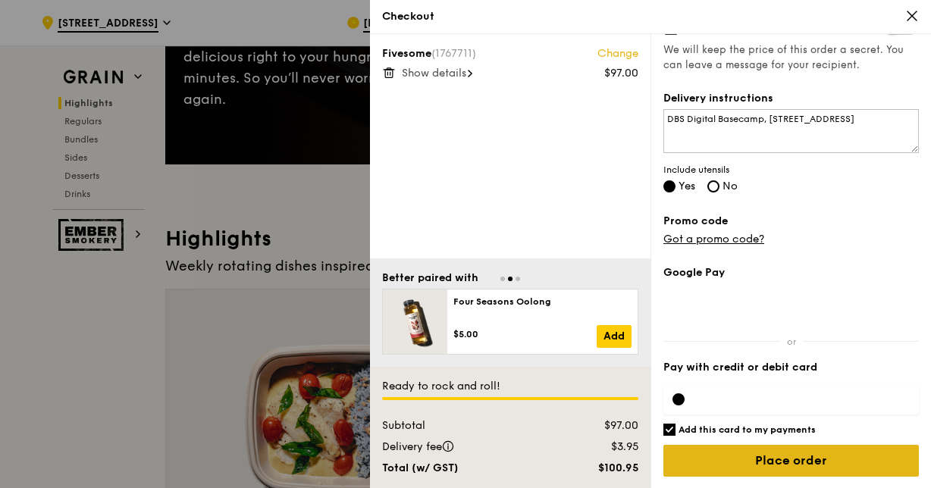
scroll to position [379, 0]
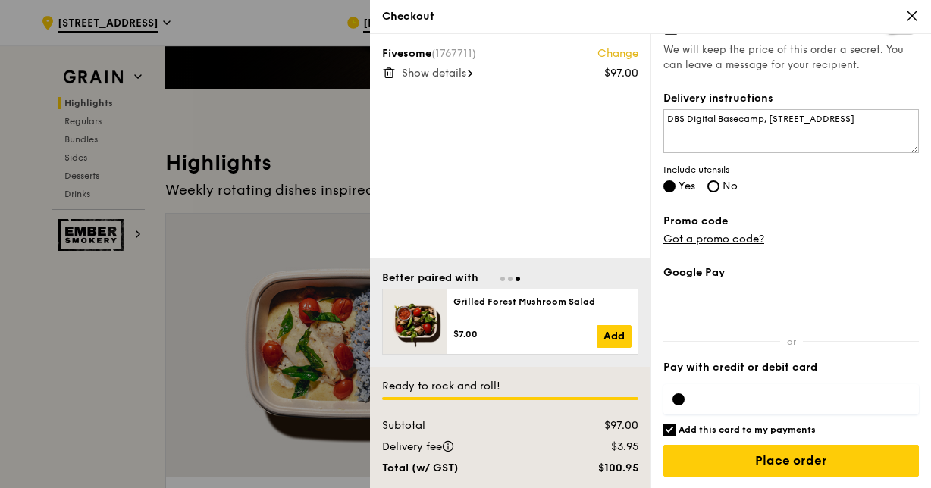
click at [745, 431] on h6 "Add this card to my payments" at bounding box center [747, 430] width 137 height 12
click at [676, 431] on input "Add this card to my payments" at bounding box center [670, 430] width 12 height 12
checkbox input "false"
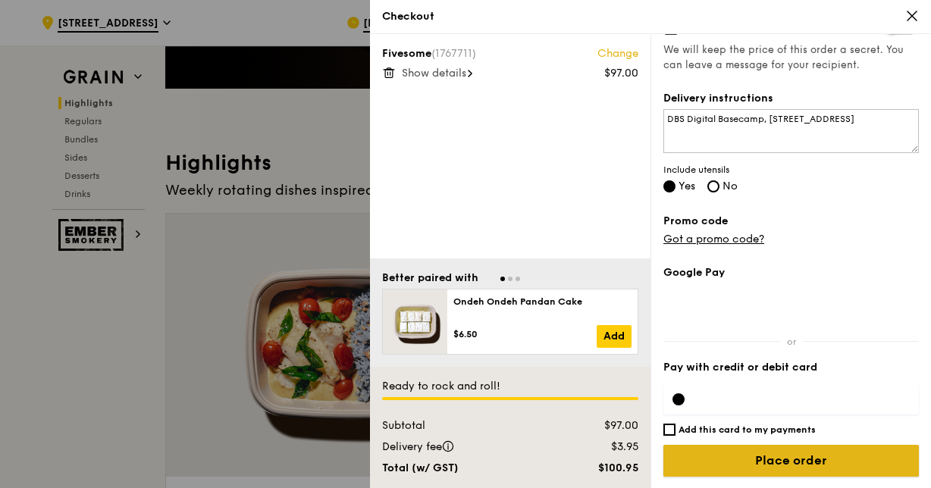
click at [785, 462] on input "Place order" at bounding box center [792, 461] width 256 height 32
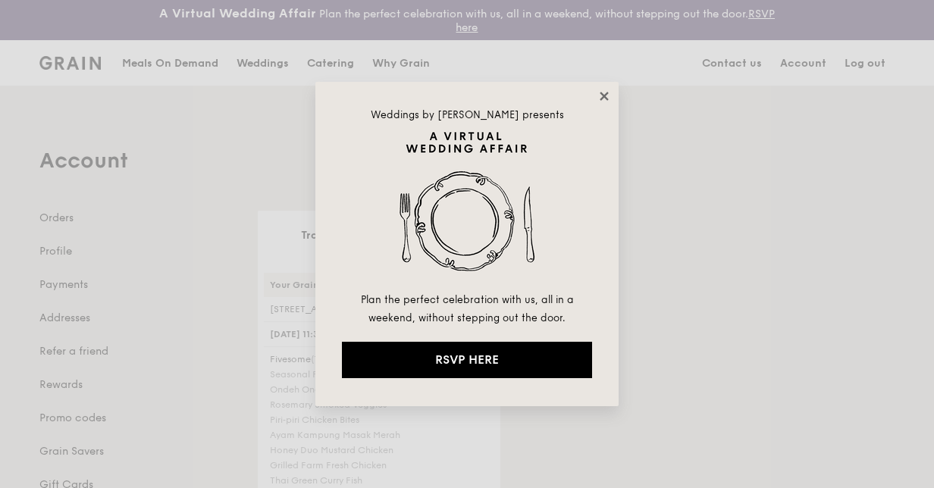
click at [609, 97] on icon at bounding box center [605, 96] width 14 height 14
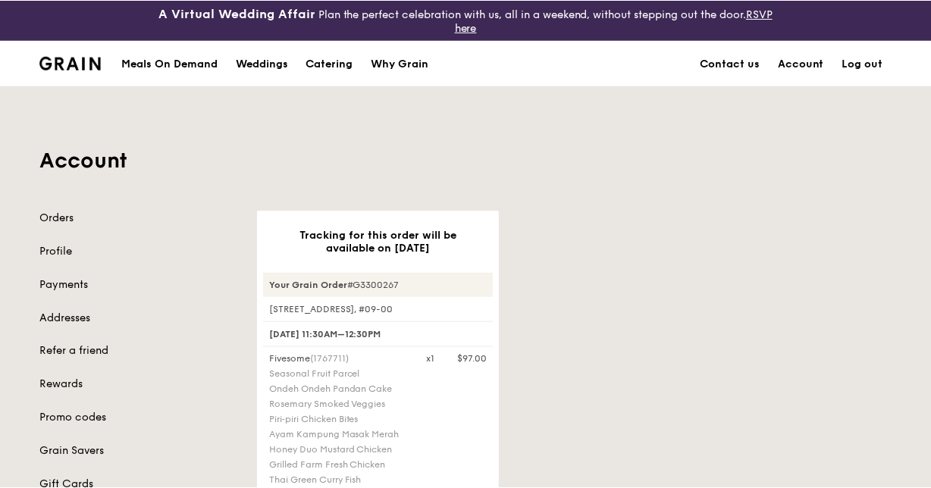
scroll to position [76, 0]
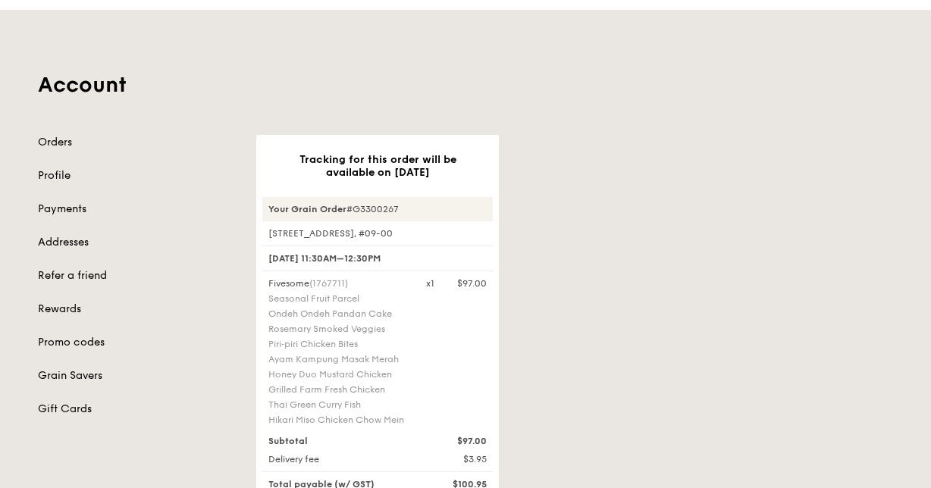
drag, startPoint x: 284, startPoint y: 300, endPoint x: 369, endPoint y: 301, distance: 85.0
click at [369, 301] on div "Seasonal Fruit Parcel" at bounding box center [338, 299] width 140 height 12
drag, startPoint x: 369, startPoint y: 301, endPoint x: 400, endPoint y: 316, distance: 33.9
click at [400, 316] on div "Ondeh Ondeh Pandan Cake" at bounding box center [338, 314] width 140 height 12
drag, startPoint x: 400, startPoint y: 316, endPoint x: 386, endPoint y: 325, distance: 16.0
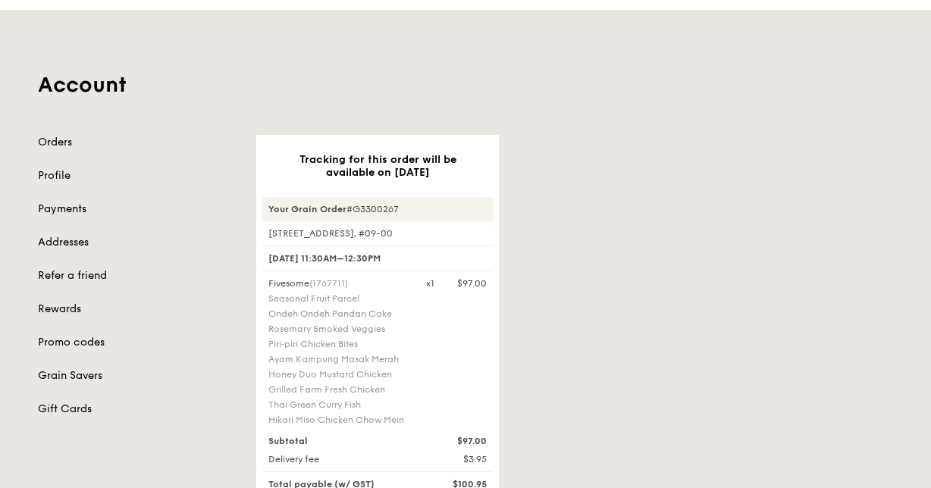
click at [386, 325] on div "Rosemary Smoked Veggies" at bounding box center [338, 329] width 140 height 12
drag, startPoint x: 386, startPoint y: 325, endPoint x: 346, endPoint y: 341, distance: 43.2
click at [346, 341] on div "Piri‑piri Chicken Bites" at bounding box center [338, 344] width 140 height 12
drag, startPoint x: 346, startPoint y: 341, endPoint x: 390, endPoint y: 356, distance: 46.8
click at [390, 356] on div "Ayam Kampung Masak Merah" at bounding box center [338, 359] width 140 height 12
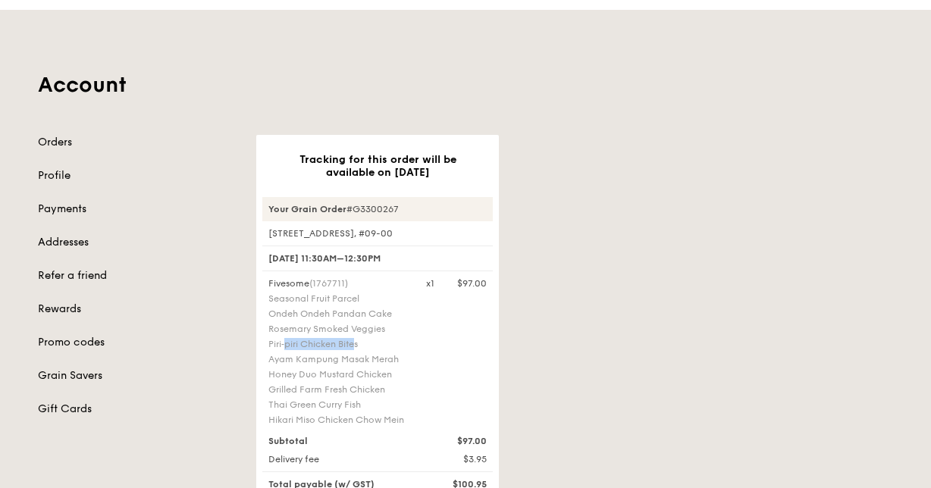
drag, startPoint x: 390, startPoint y: 356, endPoint x: 400, endPoint y: 373, distance: 19.4
click at [400, 373] on div "Honey Duo Mustard Chicken" at bounding box center [338, 375] width 140 height 12
drag, startPoint x: 400, startPoint y: 373, endPoint x: 393, endPoint y: 387, distance: 15.3
click at [393, 387] on div "Grilled Farm Fresh Chicken" at bounding box center [338, 390] width 140 height 12
drag, startPoint x: 393, startPoint y: 387, endPoint x: 372, endPoint y: 404, distance: 26.9
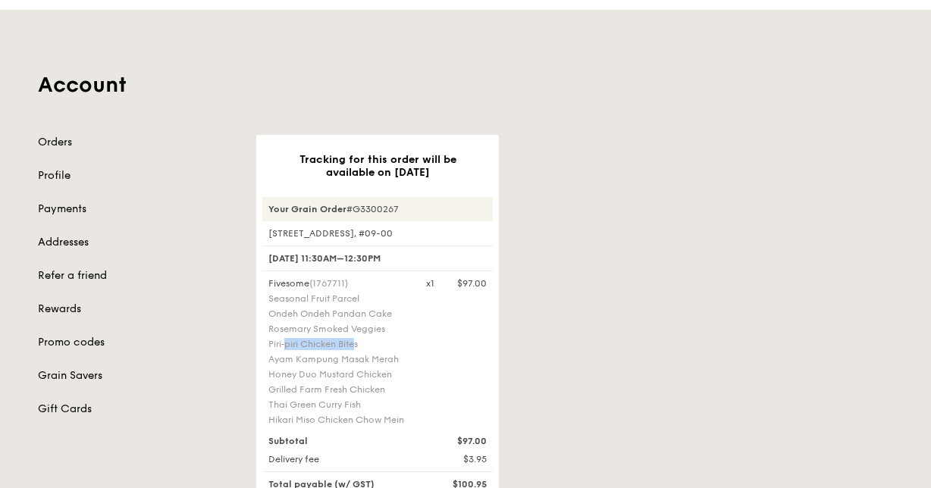
click at [372, 405] on div "Thai Green Curry Fish" at bounding box center [338, 405] width 140 height 12
drag, startPoint x: 372, startPoint y: 405, endPoint x: 429, endPoint y: 418, distance: 58.3
click at [431, 417] on div "Fivesome (1767711) Seasonal Fruit Parcel Ondeh Ondeh Pandan Cake Rosemary Smoke…" at bounding box center [377, 354] width 237 height 152
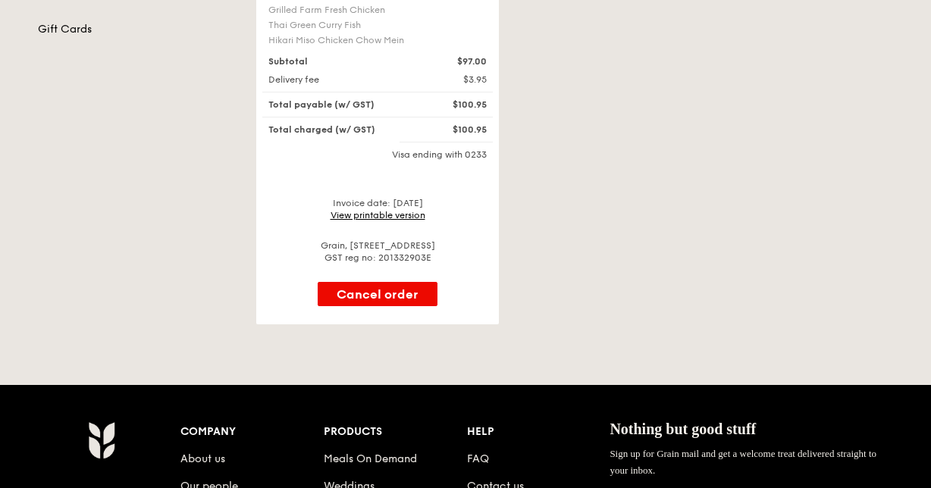
scroll to position [152, 0]
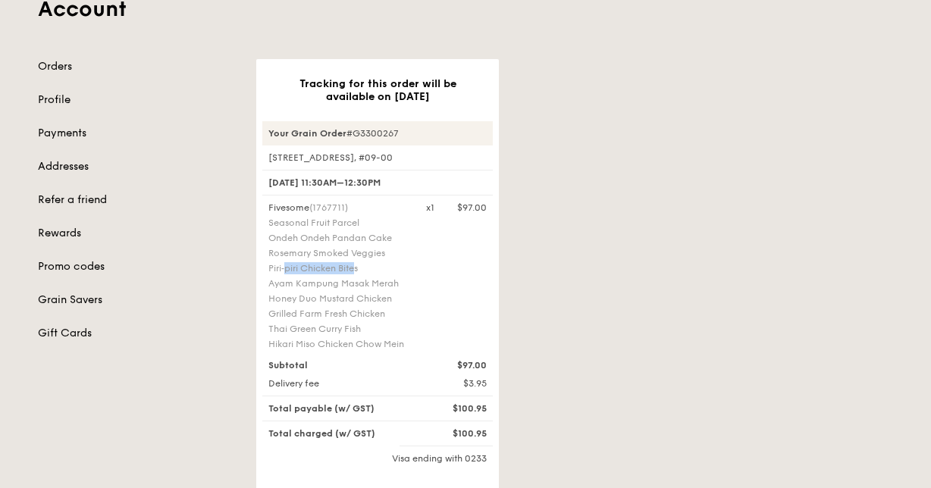
click at [642, 322] on div "Tracking for this order will be available on Oct 13 Your Grain Order #G3300267 …" at bounding box center [574, 344] width 655 height 570
drag, startPoint x: 305, startPoint y: 221, endPoint x: 343, endPoint y: 218, distance: 38.0
click at [343, 218] on div "Seasonal Fruit Parcel" at bounding box center [338, 223] width 140 height 12
drag, startPoint x: 343, startPoint y: 218, endPoint x: 331, endPoint y: 231, distance: 17.2
click at [331, 231] on div "Fivesome (1767711) Seasonal Fruit Parcel Ondeh Ondeh Pandan Cake Rosemary Smoke…" at bounding box center [338, 278] width 158 height 152
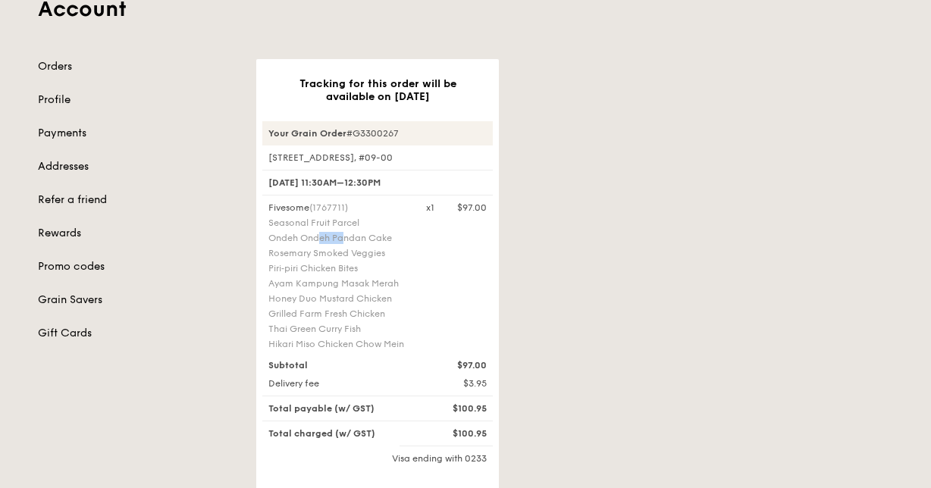
drag, startPoint x: 331, startPoint y: 231, endPoint x: 369, endPoint y: 253, distance: 44.2
click at [369, 253] on div "Rosemary Smoked Veggies" at bounding box center [338, 253] width 140 height 12
drag, startPoint x: 369, startPoint y: 253, endPoint x: 329, endPoint y: 268, distance: 42.3
click at [329, 268] on div "Piri‑piri Chicken Bites" at bounding box center [338, 268] width 140 height 12
drag, startPoint x: 329, startPoint y: 268, endPoint x: 369, endPoint y: 284, distance: 43.0
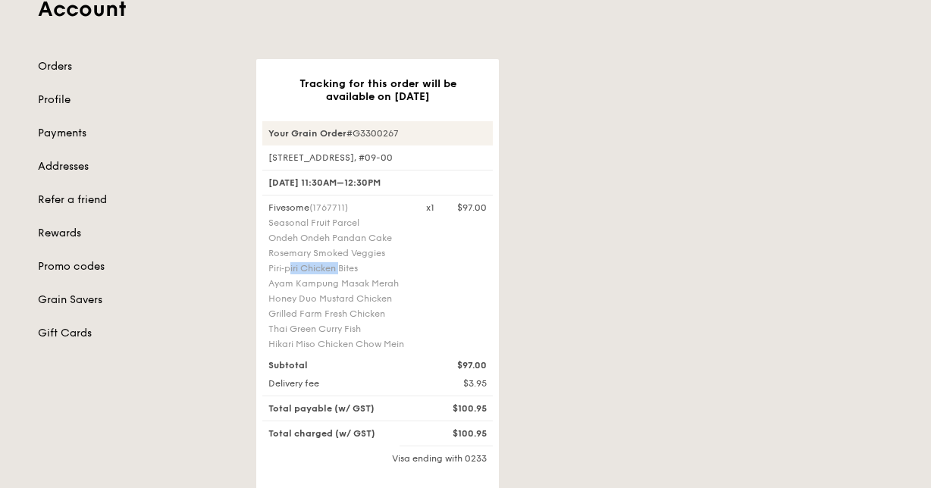
click at [378, 285] on div "Ayam Kampung Masak Merah" at bounding box center [338, 284] width 140 height 12
drag, startPoint x: 378, startPoint y: 285, endPoint x: 355, endPoint y: 304, distance: 29.6
click at [355, 304] on div "Honey Duo Mustard Chicken" at bounding box center [338, 299] width 140 height 12
drag, startPoint x: 355, startPoint y: 304, endPoint x: 340, endPoint y: 317, distance: 19.9
click at [340, 317] on div "Grilled Farm Fresh Chicken" at bounding box center [338, 314] width 140 height 12
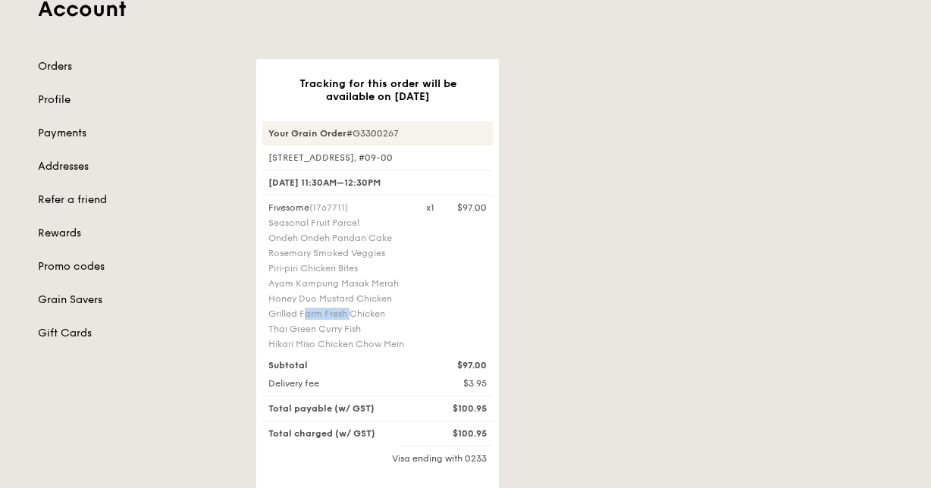
drag, startPoint x: 340, startPoint y: 317, endPoint x: 353, endPoint y: 331, distance: 19.8
click at [369, 334] on div "Thai Green Curry Fish" at bounding box center [338, 329] width 140 height 12
drag, startPoint x: 369, startPoint y: 334, endPoint x: 387, endPoint y: 348, distance: 22.6
click at [387, 348] on div "Hikari Miso Chicken Chow Mein" at bounding box center [338, 344] width 140 height 12
click at [649, 339] on div "Tracking for this order will be available on Oct 13 Your Grain Order #G3300267 …" at bounding box center [574, 344] width 655 height 570
